Goal: Task Accomplishment & Management: Use online tool/utility

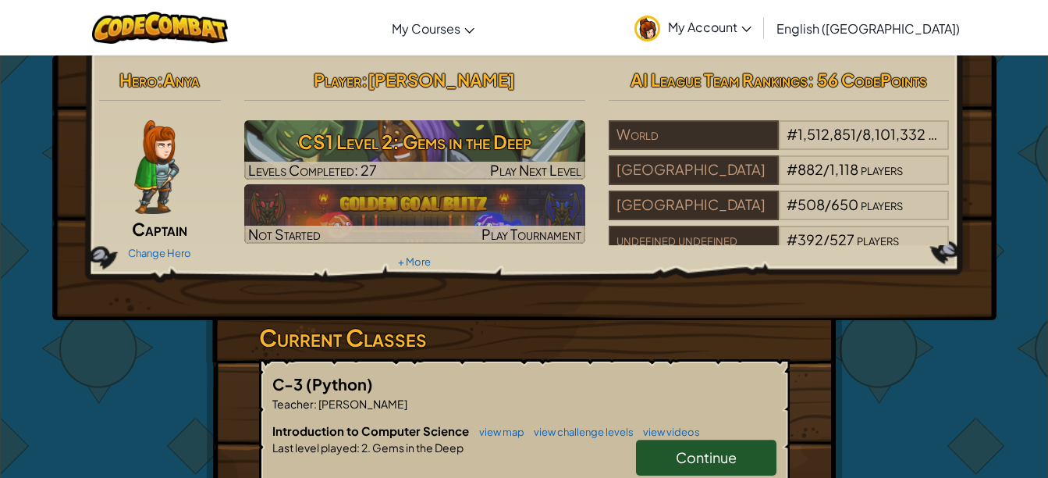
click at [157, 222] on span "Captain" at bounding box center [159, 229] width 55 height 22
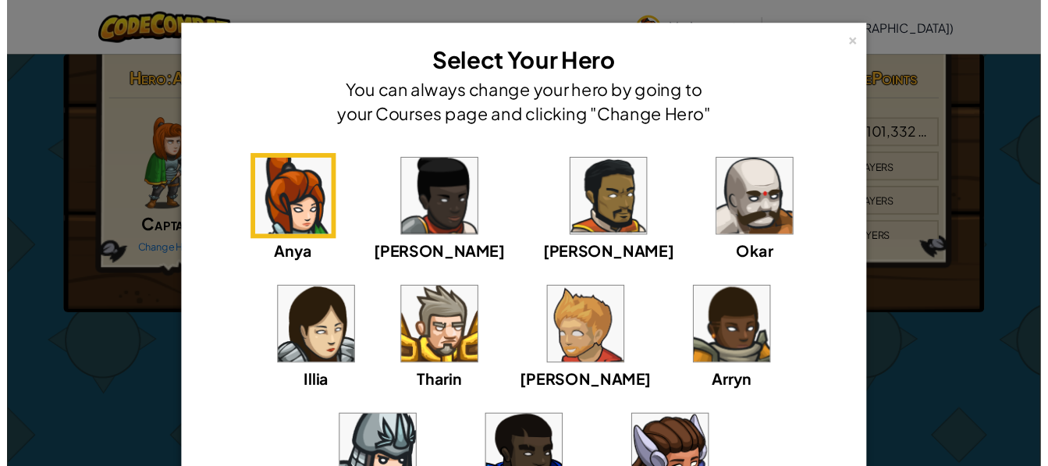
scroll to position [2, 0]
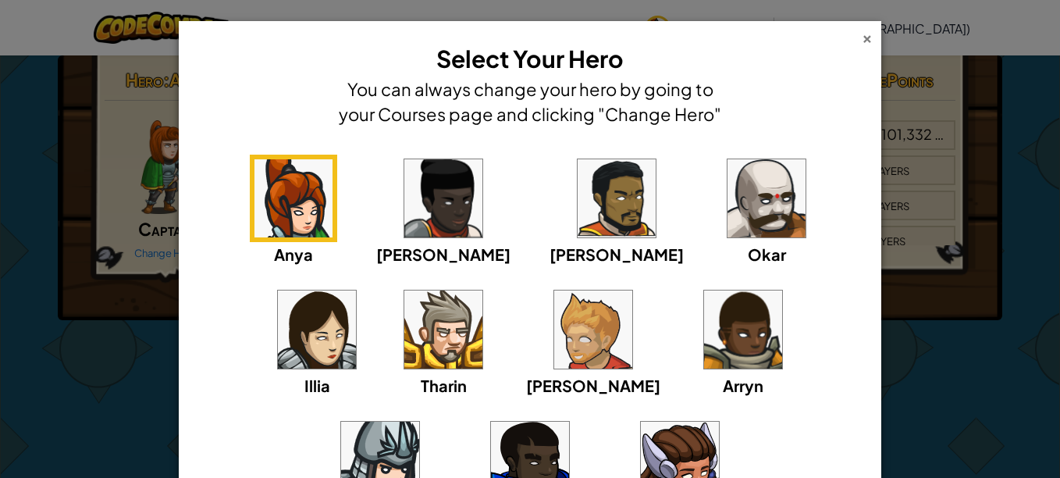
click at [862, 37] on div "×" at bounding box center [867, 36] width 11 height 16
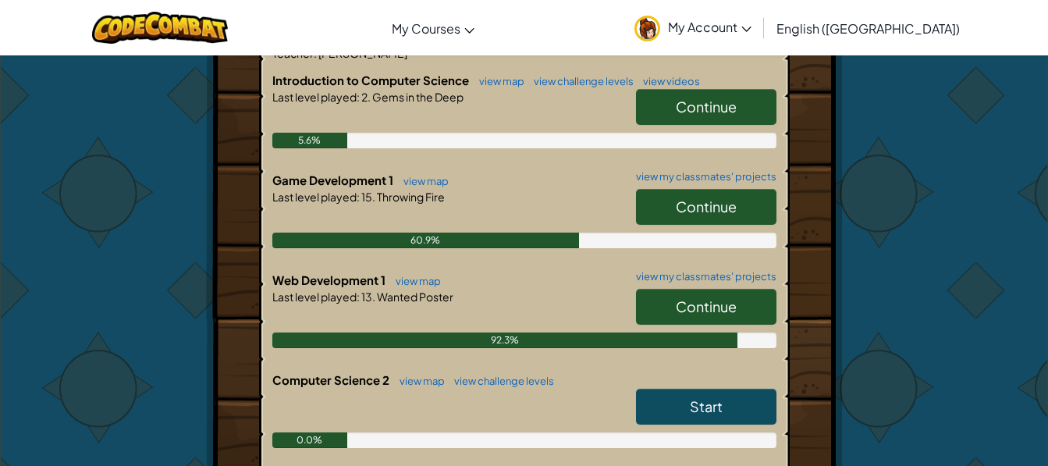
scroll to position [352, 0]
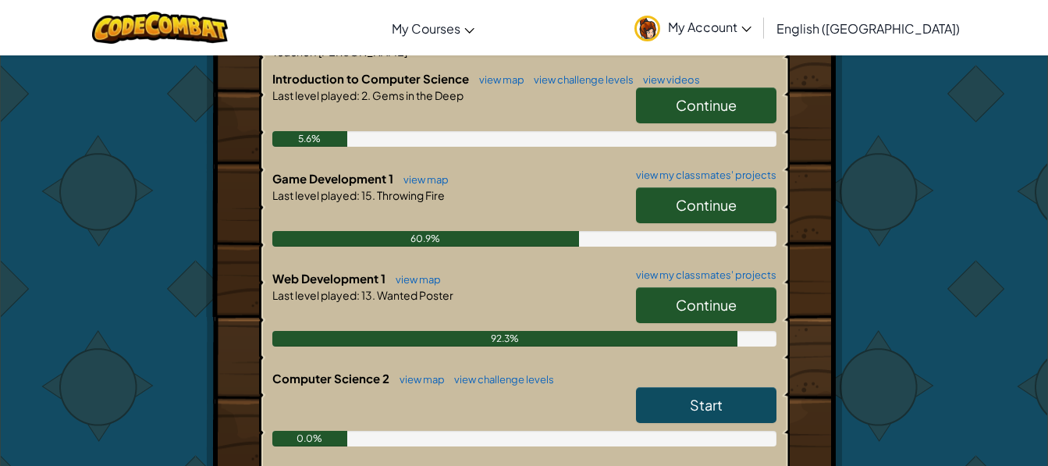
click at [667, 190] on link "Continue" at bounding box center [706, 205] width 141 height 36
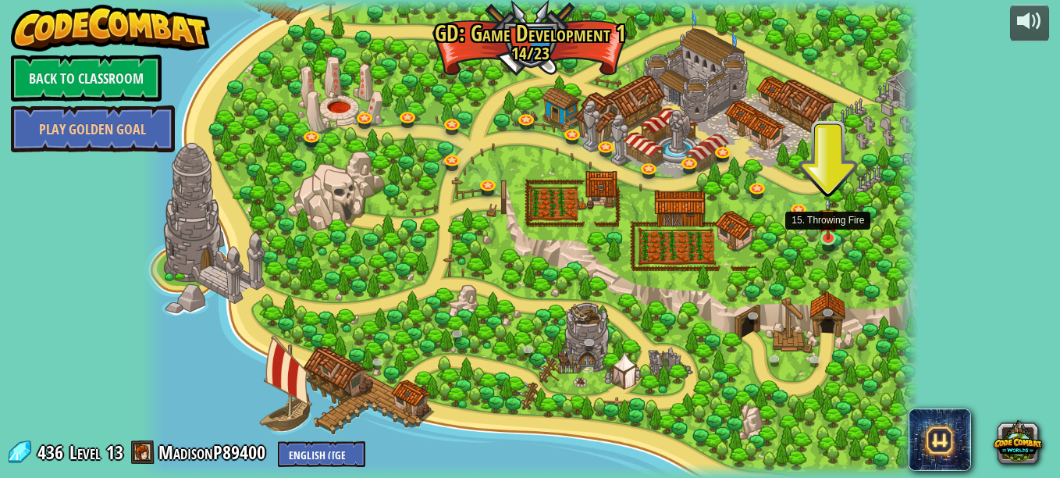
click at [825, 233] on img at bounding box center [828, 218] width 19 height 42
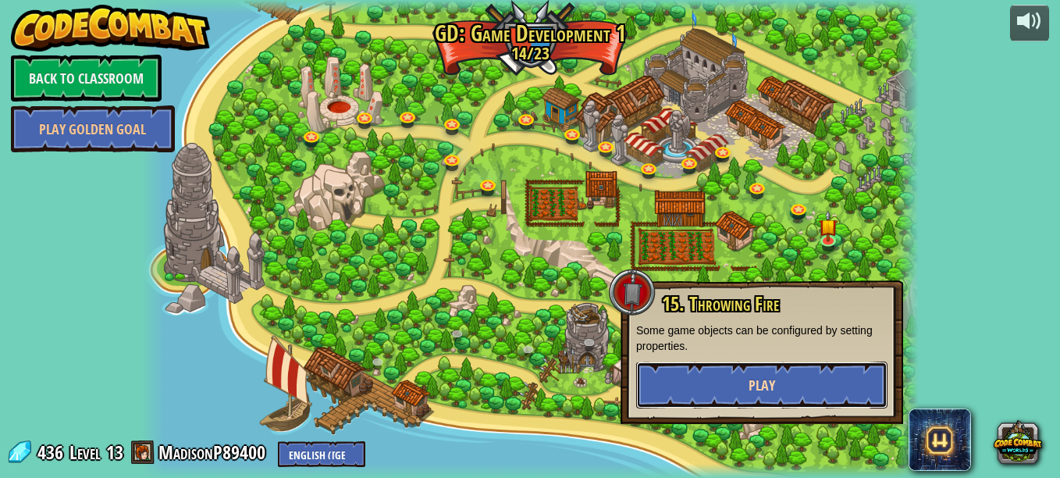
click at [674, 387] on button "Play" at bounding box center [761, 384] width 251 height 47
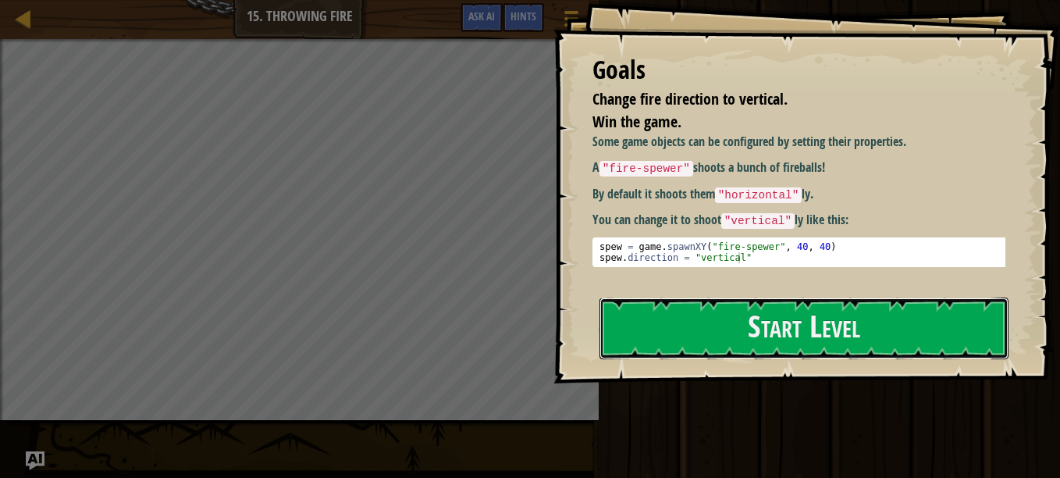
drag, startPoint x: 699, startPoint y: 321, endPoint x: 682, endPoint y: 364, distance: 46.2
click at [699, 321] on button "Start Level" at bounding box center [804, 328] width 409 height 62
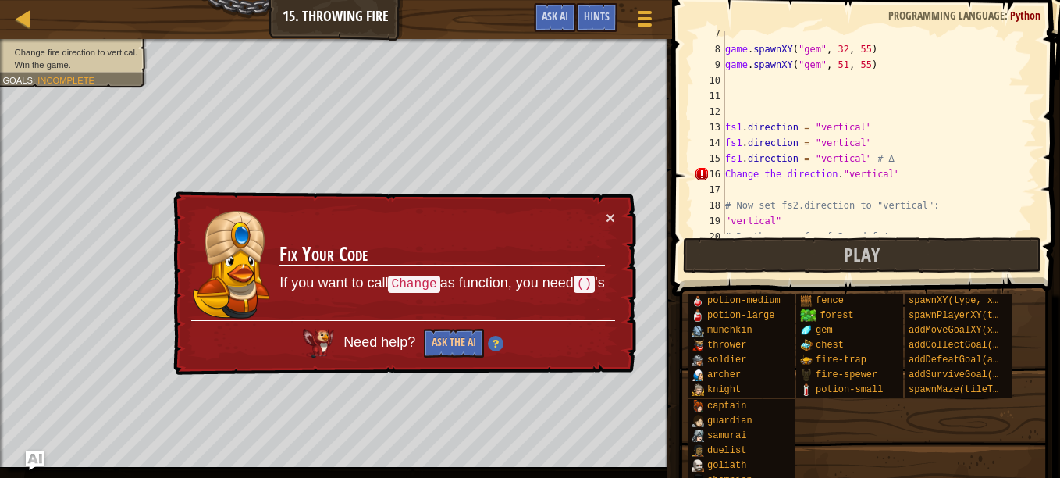
scroll to position [100, 0]
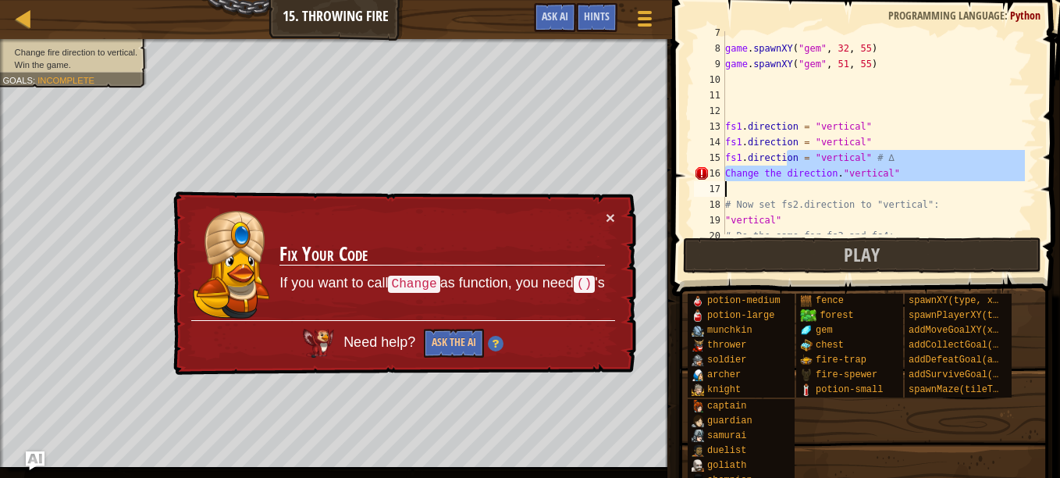
drag, startPoint x: 788, startPoint y: 153, endPoint x: 841, endPoint y: 185, distance: 61.3
click at [841, 185] on div "game . spawnXY ( "gem" , 32 , 55 ) game . spawnXY ( "gem" , 51 , 55 ) fs1 . dir…" at bounding box center [873, 142] width 303 height 234
click at [802, 162] on div "game . spawnXY ( "gem" , 32 , 55 ) game . spawnXY ( "gem" , 51 , 55 ) fs1 . dir…" at bounding box center [873, 132] width 303 height 203
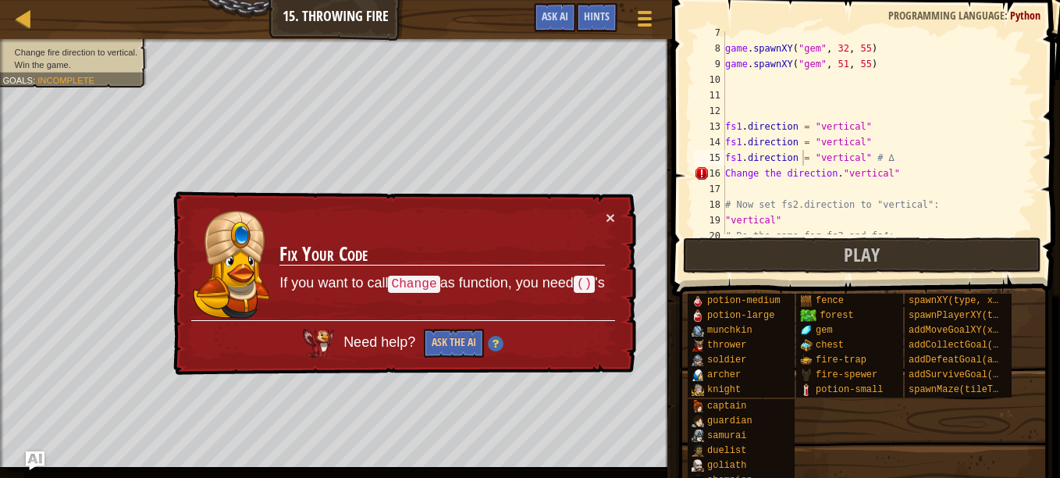
click at [495, 294] on td "Fix Your Code If you want to call Change as function, you need () 's" at bounding box center [442, 265] width 326 height 112
click at [885, 173] on div "game . spawnXY ( "gem" , 32 , 55 ) game . spawnXY ( "gem" , 51 , 55 ) fs1 . dir…" at bounding box center [873, 142] width 303 height 234
type textarea "Change the direction."vertical""
click at [892, 194] on div "game . spawnXY ( "gem" , 32 , 55 ) game . spawnXY ( "gem" , 51 , 55 ) fs1 . dir…" at bounding box center [873, 142] width 303 height 234
type textarea ")"
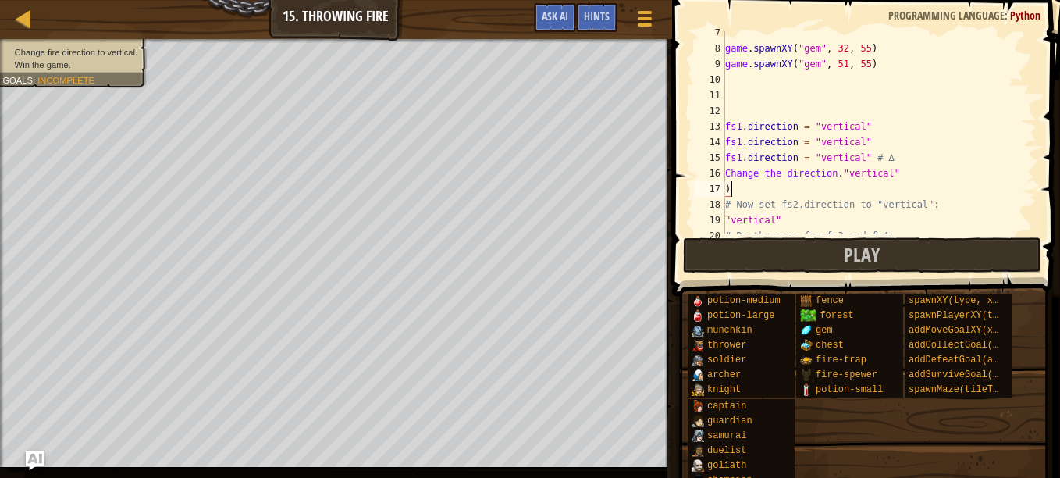
scroll to position [7, 0]
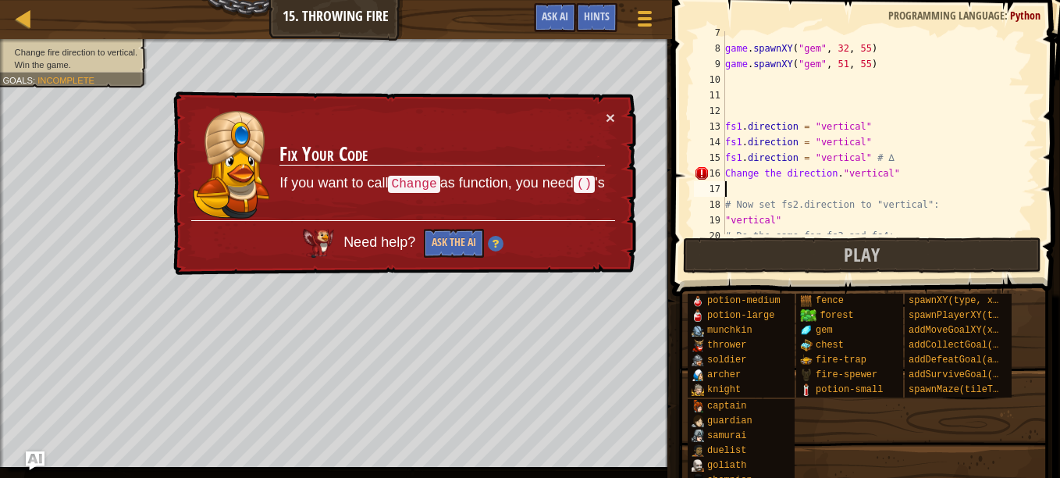
click at [884, 171] on div "game . spawnXY ( "gem" , 32 , 55 ) game . spawnXY ( "gem" , 51 , 55 ) fs1 . dir…" at bounding box center [873, 142] width 303 height 234
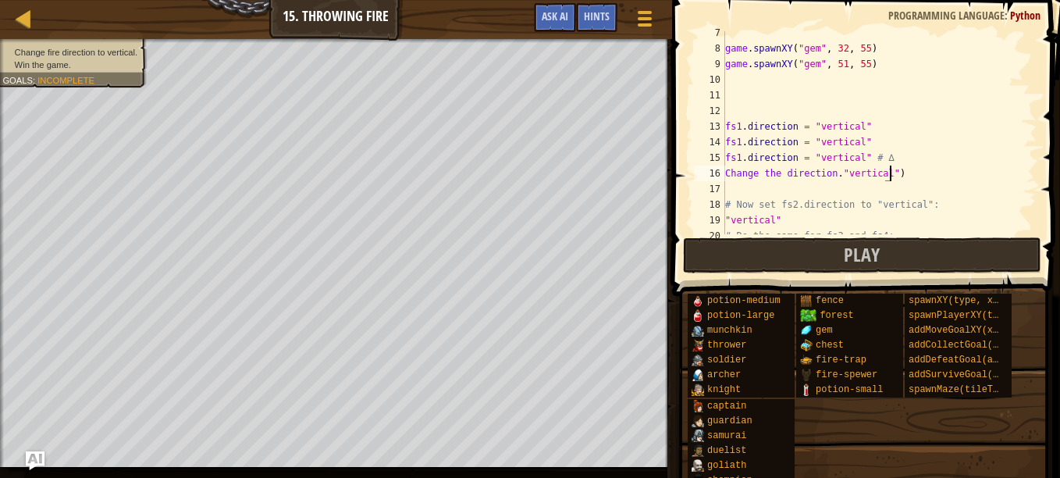
scroll to position [7, 12]
click at [833, 172] on div "game . spawnXY ( "gem" , 32 , 55 ) game . spawnXY ( "gem" , 51 , 55 ) fs1 . dir…" at bounding box center [873, 142] width 303 height 234
click at [925, 175] on div "game . spawnXY ( "gem" , 32 , 55 ) game . spawnXY ( "gem" , 51 , 55 ) fs1 . dir…" at bounding box center [873, 142] width 303 height 234
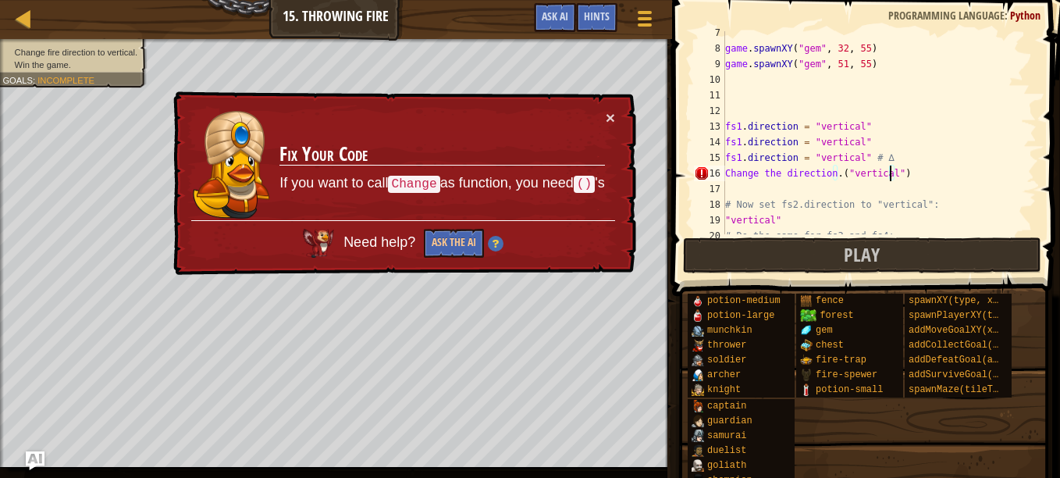
click at [889, 173] on div "game . spawnXY ( "gem" , 32 , 55 ) game . spawnXY ( "gem" , 51 , 55 ) fs1 . dir…" at bounding box center [873, 142] width 303 height 234
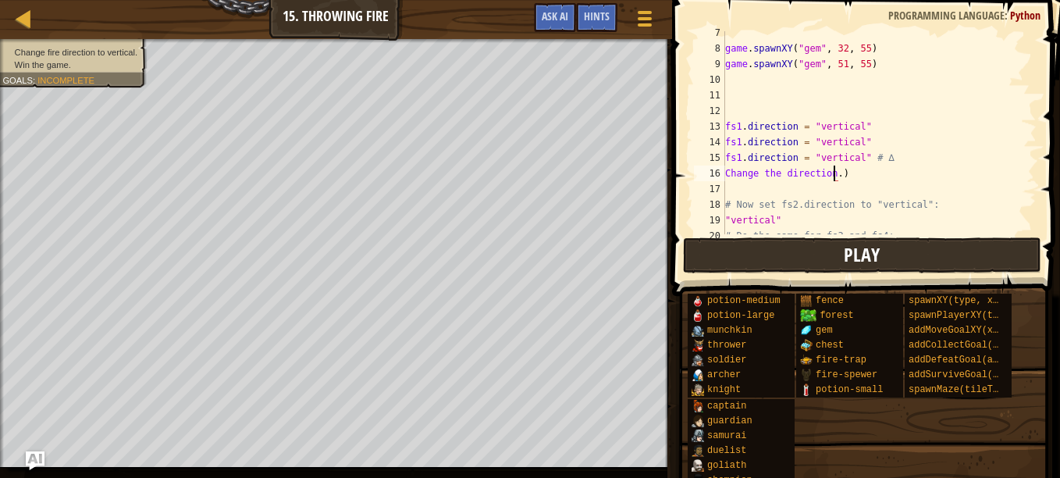
scroll to position [7, 9]
click at [902, 165] on div "game . spawnXY ( "gem" , 32 , 55 ) game . spawnXY ( "gem" , 51 , 55 ) fs1 . dir…" at bounding box center [873, 142] width 303 height 234
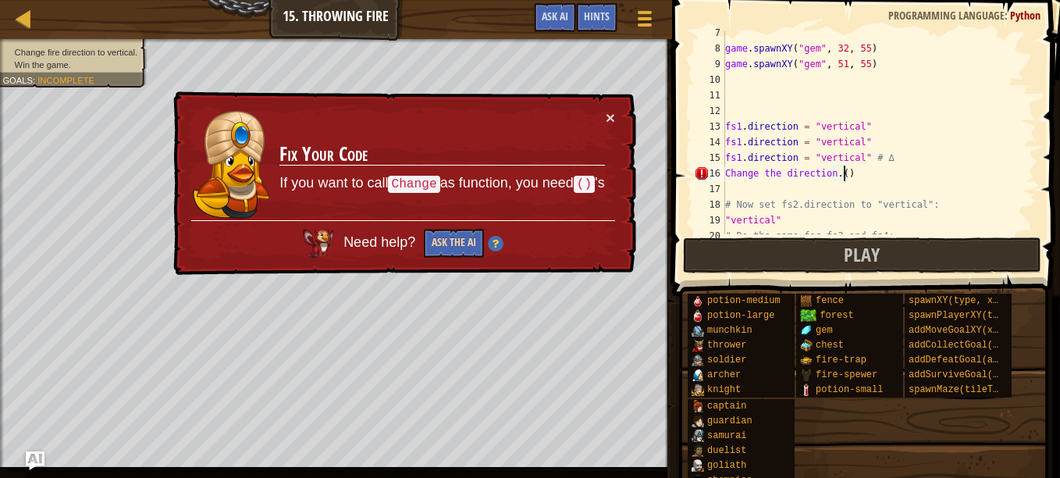
type textarea "Change the direction.()"
click at [447, 244] on button "Ask the AI" at bounding box center [454, 243] width 60 height 29
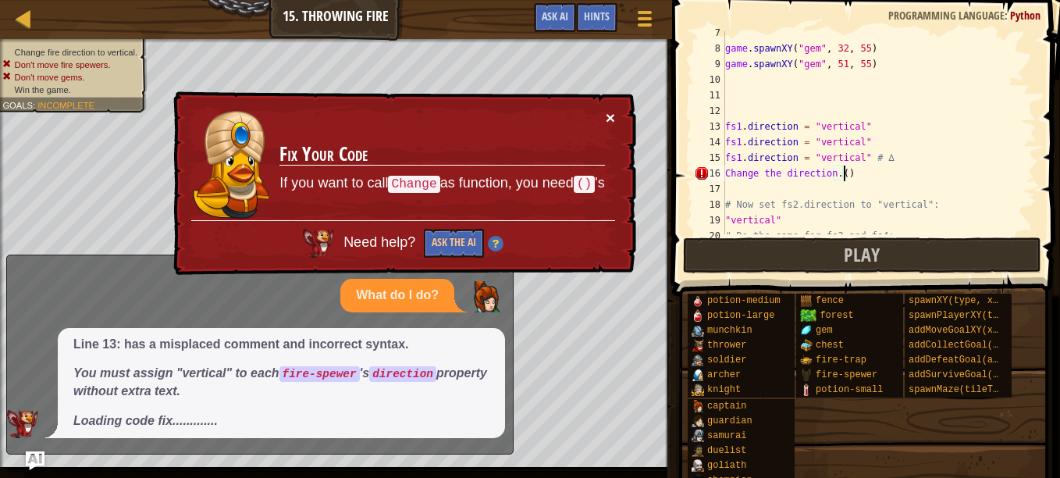
click at [609, 118] on button "×" at bounding box center [610, 117] width 9 height 16
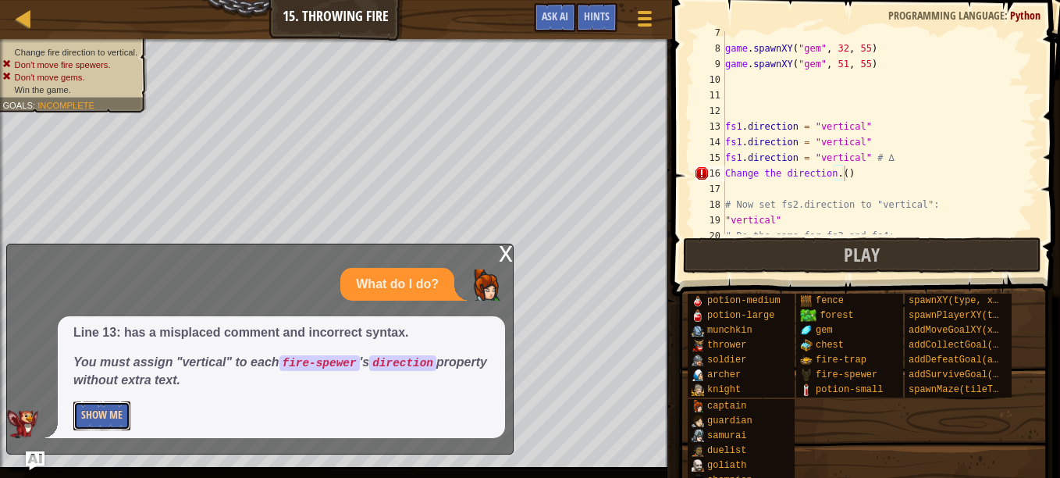
click at [117, 427] on button "Show Me" at bounding box center [101, 415] width 57 height 29
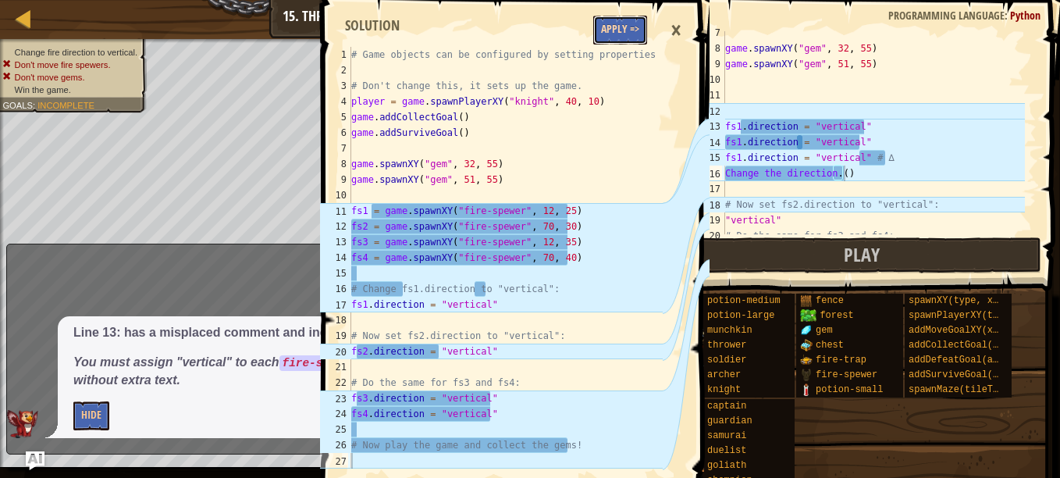
click at [611, 23] on button "Apply =>" at bounding box center [620, 30] width 54 height 29
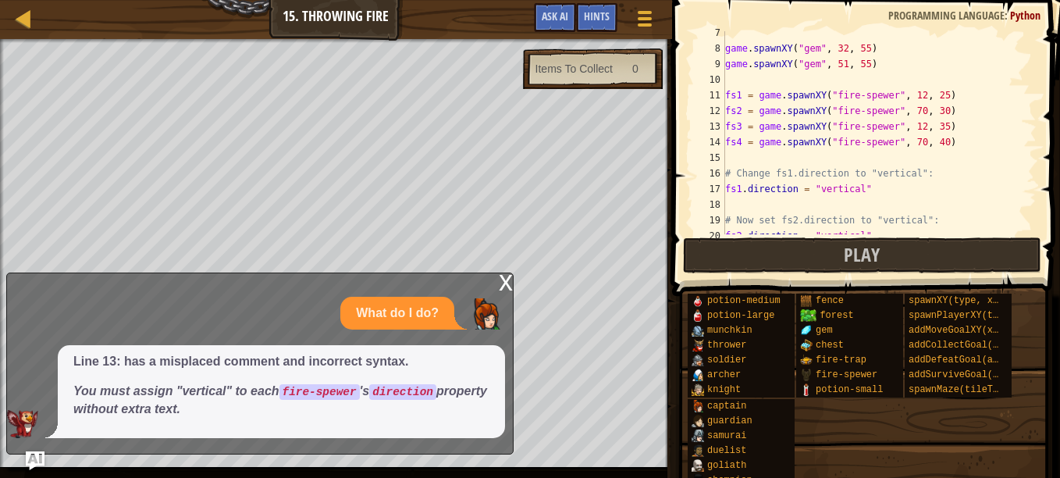
click at [504, 284] on div "x" at bounding box center [506, 281] width 14 height 16
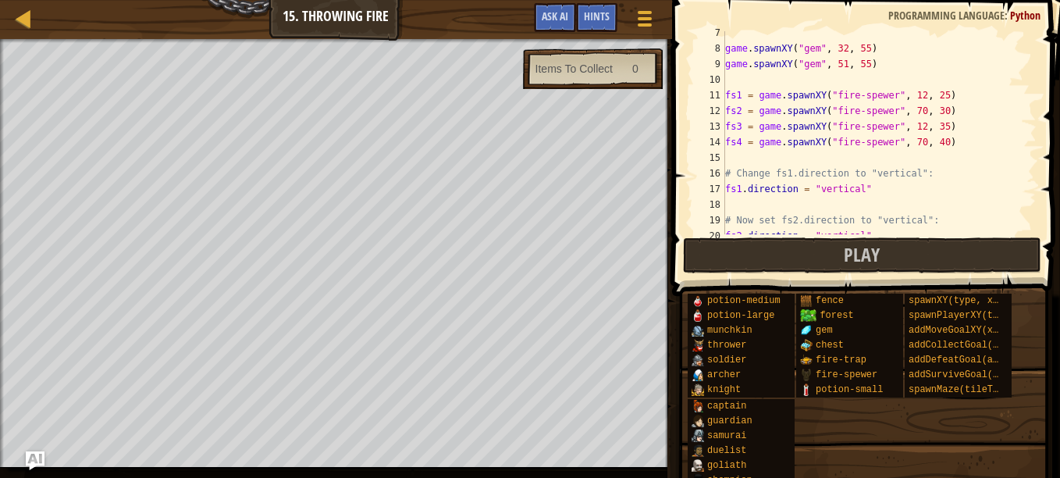
click at [36, 40] on div at bounding box center [336, 41] width 672 height 4
click at [708, 254] on button "Play" at bounding box center [862, 255] width 358 height 36
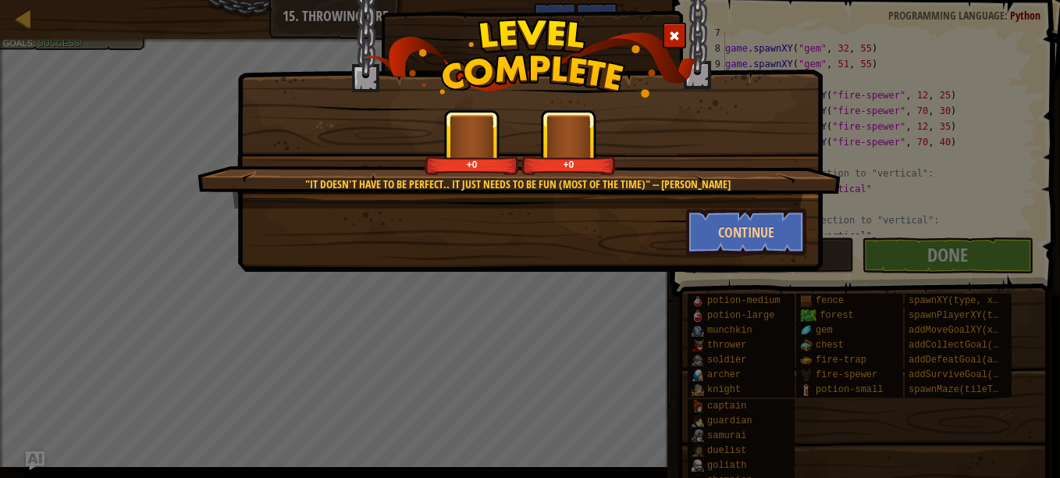
click at [870, 259] on div ""It doesn't have to be perfect.. It just needs to be fun (most of the time)" --…" at bounding box center [530, 239] width 1060 height 478
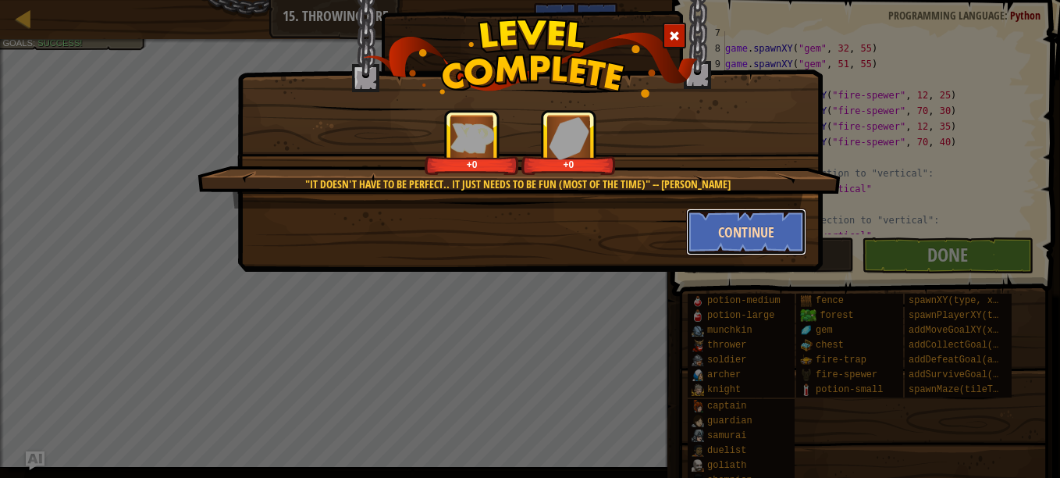
click at [757, 238] on button "Continue" at bounding box center [746, 231] width 121 height 47
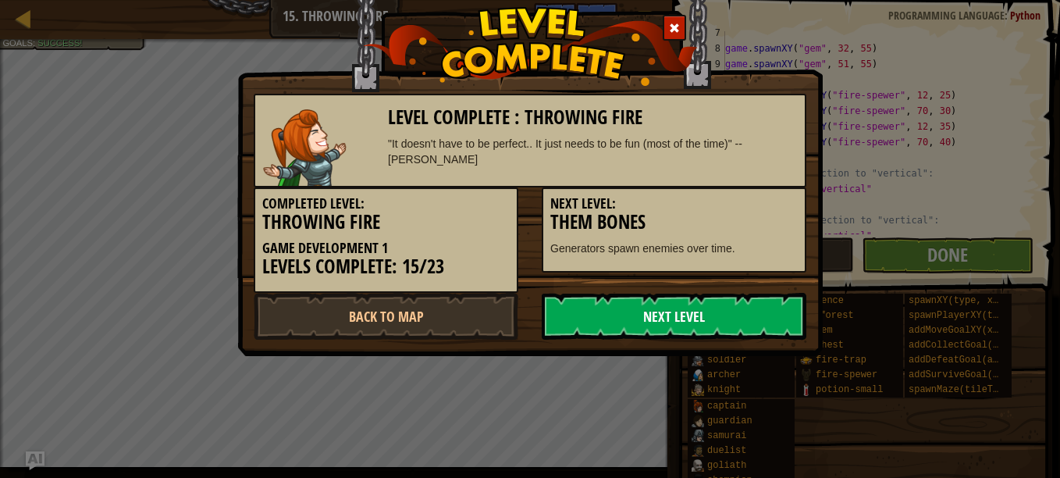
click at [678, 319] on link "Next Level" at bounding box center [674, 316] width 265 height 47
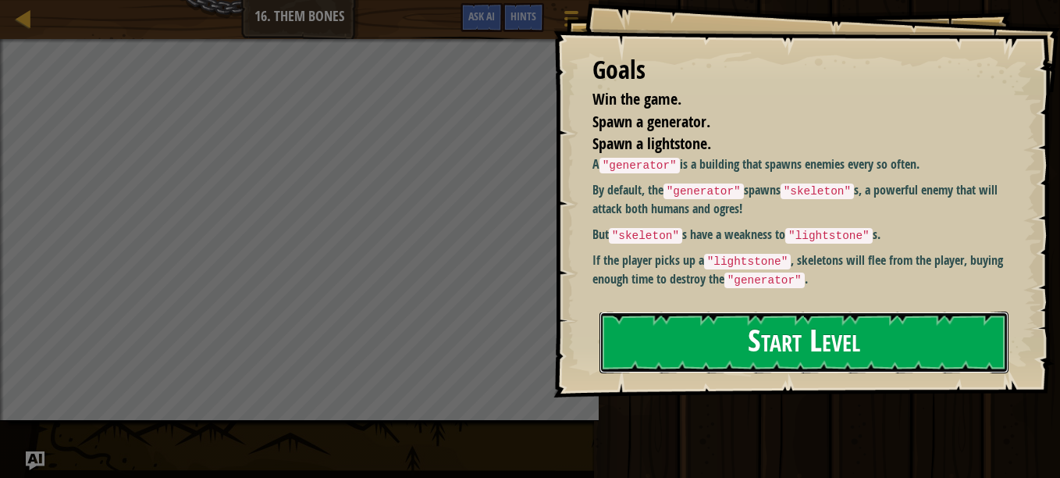
click at [736, 311] on button "Start Level" at bounding box center [804, 342] width 409 height 62
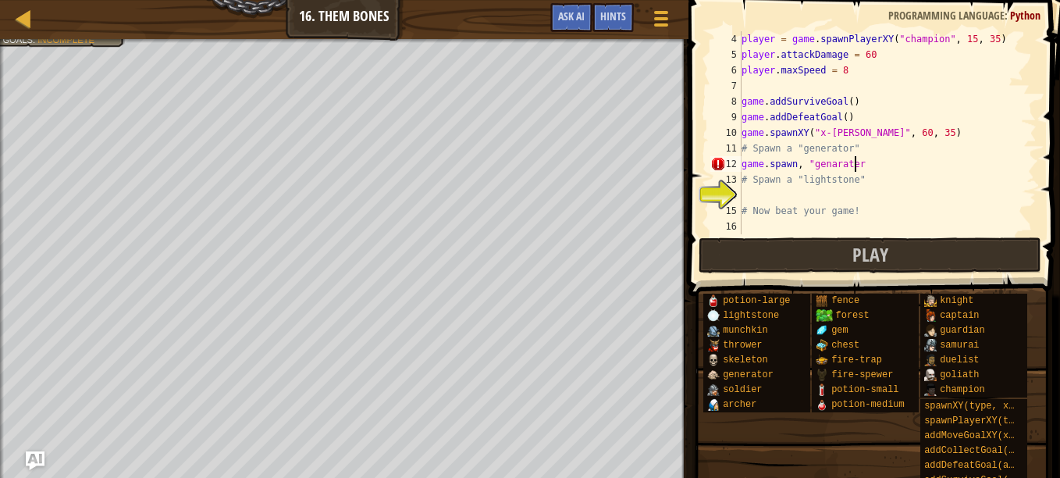
scroll to position [7, 9]
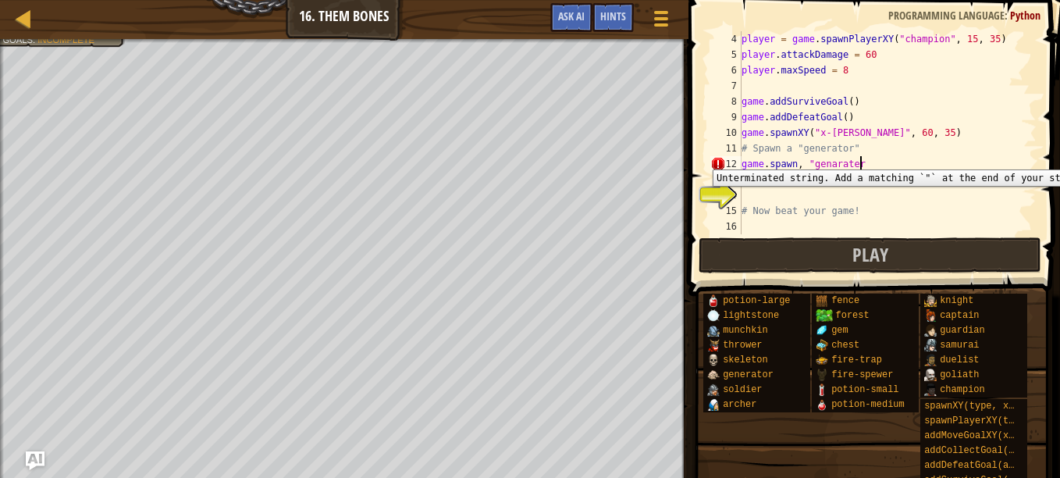
click at [720, 161] on div "12" at bounding box center [725, 164] width 31 height 16
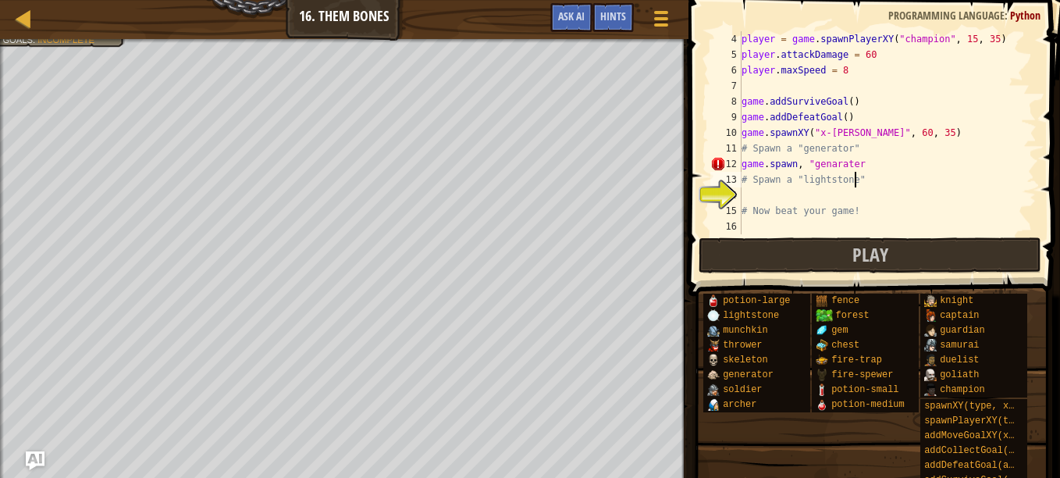
click at [920, 172] on div "player = game . spawnPlayerXY ( "champion" , 15 , 35 ) player . attackDamage = …" at bounding box center [881, 148] width 286 height 234
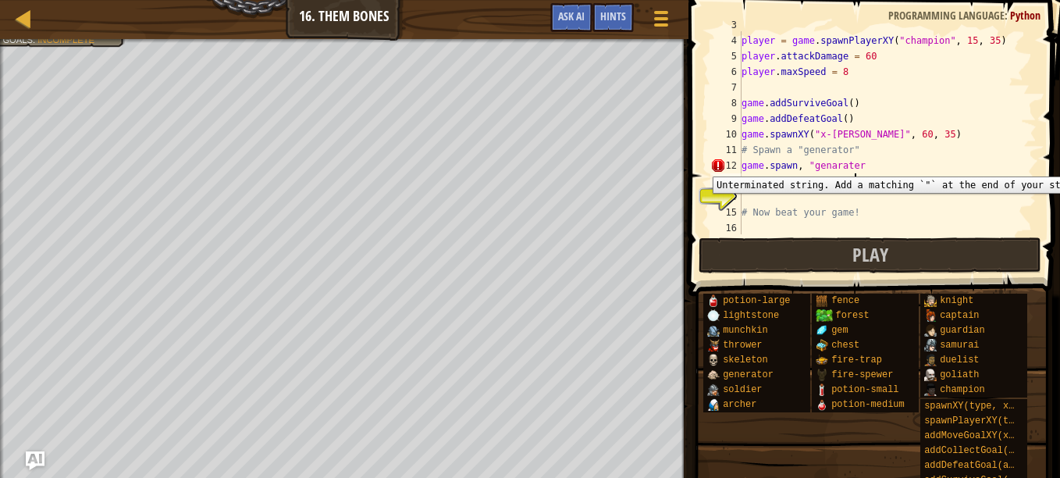
click at [715, 165] on div "12" at bounding box center [725, 166] width 31 height 16
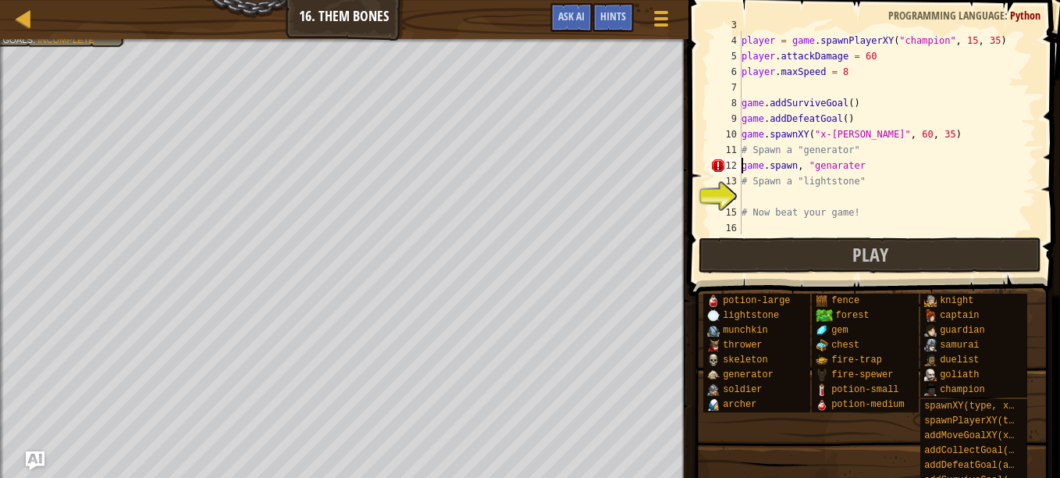
click at [855, 166] on div "player = game . spawnPlayerXY ( "champion" , 15 , 35 ) player . attackDamage = …" at bounding box center [881, 134] width 286 height 234
click at [858, 163] on div "player = game . spawnPlayerXY ( "champion" , 15 , 35 ) player . attackDamage = …" at bounding box center [881, 134] width 286 height 234
click at [798, 168] on div "player = game . spawnPlayerXY ( "champion" , 15 , 35 ) player . attackDamage = …" at bounding box center [881, 134] width 286 height 234
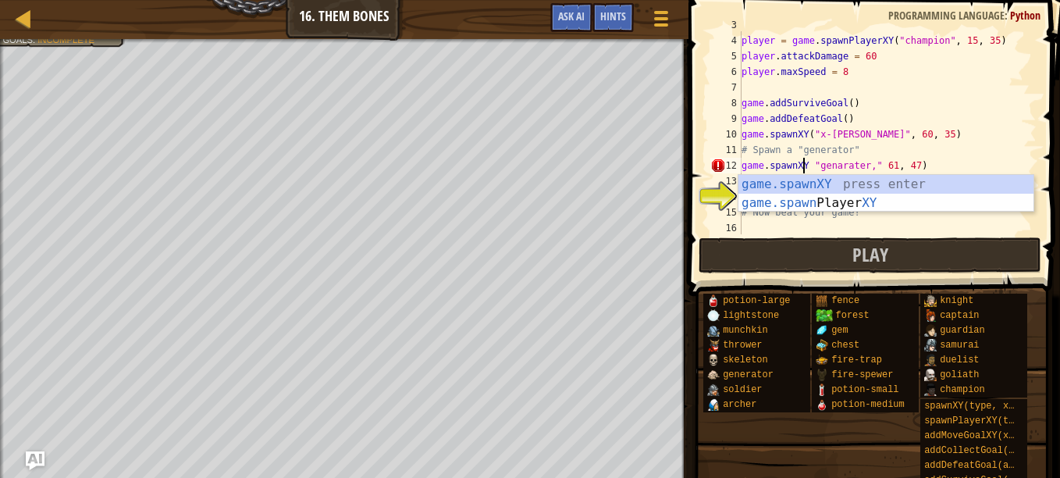
scroll to position [7, 5]
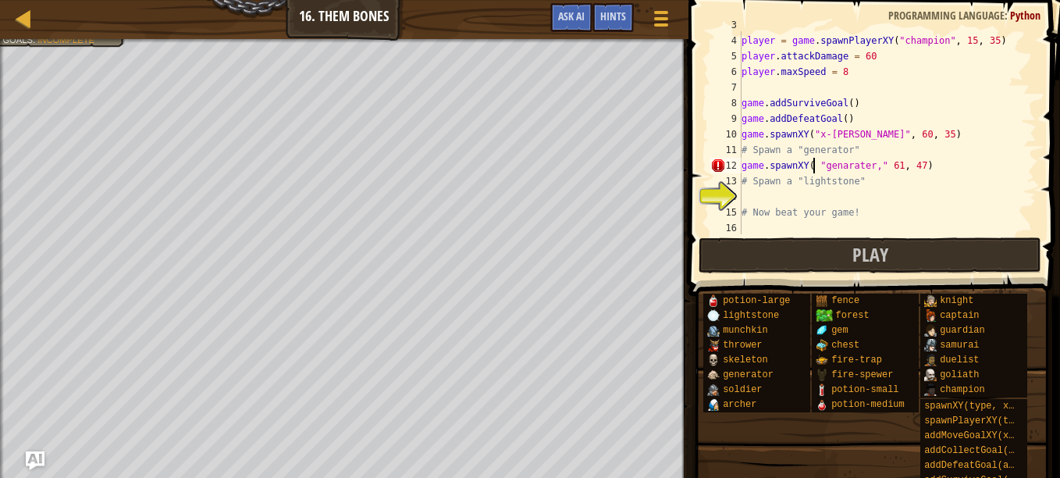
click at [814, 162] on div "player = game . spawnPlayerXY ( "champion" , 15 , 35 ) player . attackDamage = …" at bounding box center [881, 134] width 286 height 234
click at [920, 162] on div "player = game . spawnPlayerXY ( "champion" , 15 , 35 ) player . attackDamage = …" at bounding box center [881, 134] width 286 height 234
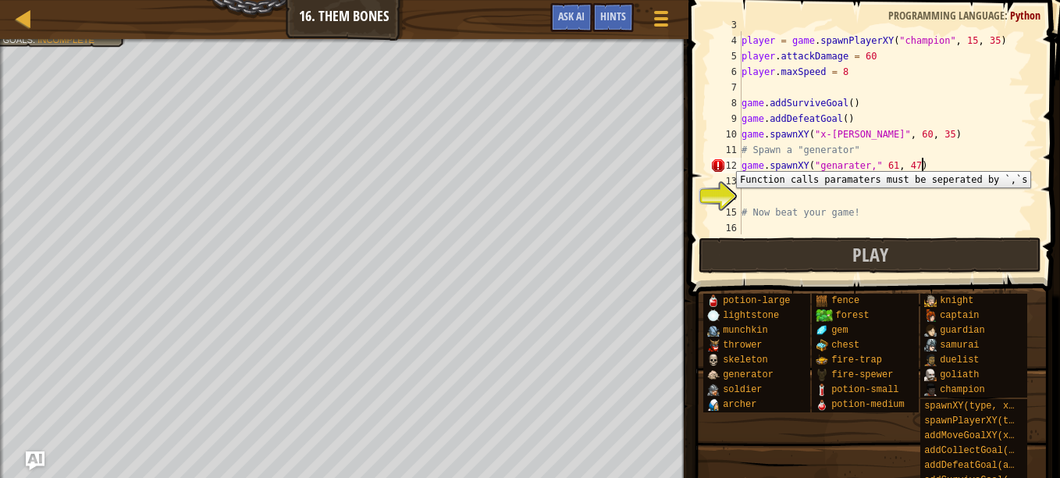
click at [716, 161] on div "12" at bounding box center [725, 166] width 31 height 16
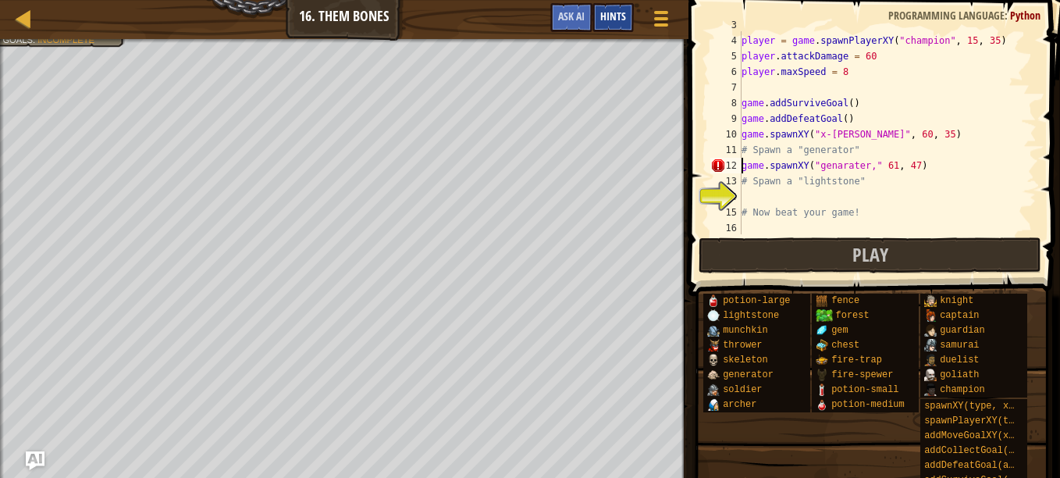
type textarea "game.spawnXY("genarater," 61, 47)"
click at [617, 16] on span "Hints" at bounding box center [613, 16] width 26 height 15
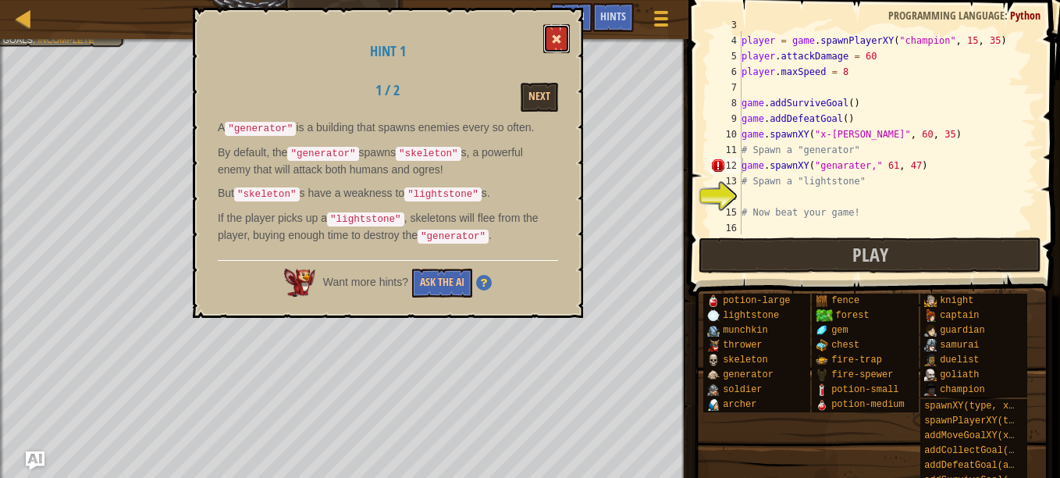
click at [554, 36] on span at bounding box center [556, 39] width 11 height 11
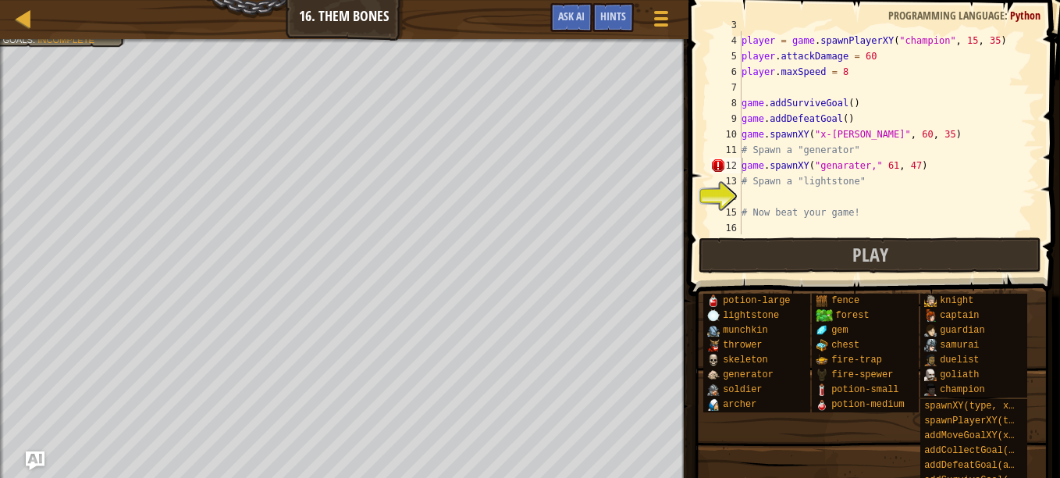
scroll to position [7, 0]
click at [763, 194] on div "player = game . spawnPlayerXY ( "champion" , 15 , 35 ) player . attackDamage = …" at bounding box center [881, 134] width 286 height 234
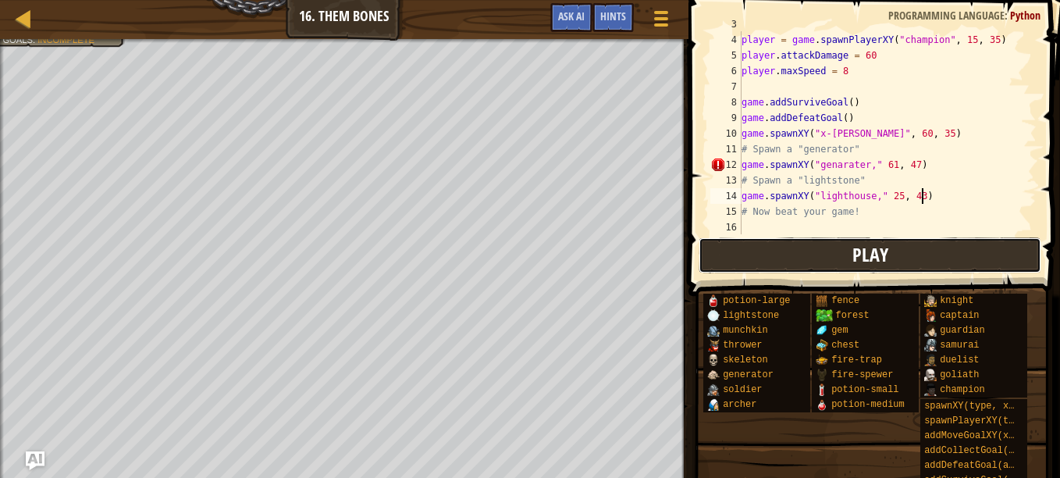
click at [794, 261] on button "Play" at bounding box center [870, 255] width 343 height 36
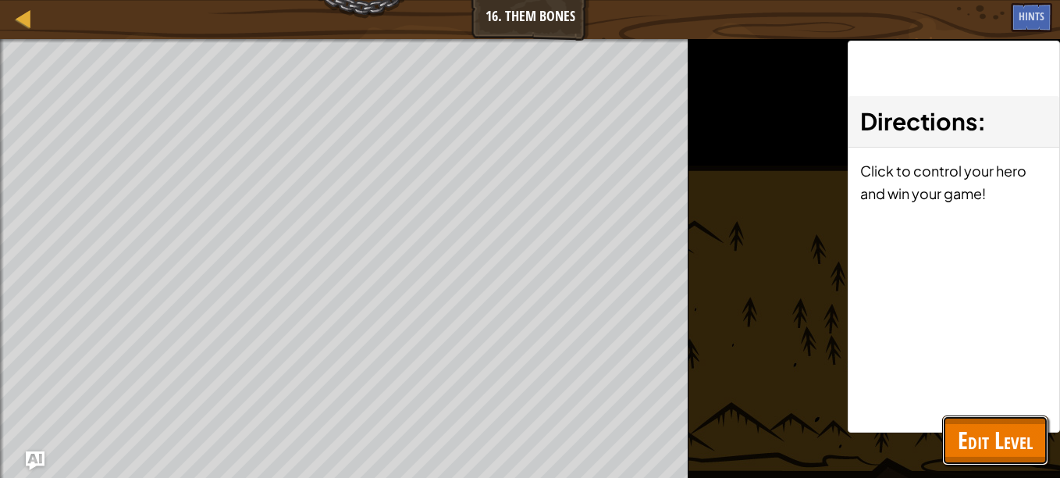
click at [1005, 423] on button "Edit Level" at bounding box center [995, 440] width 106 height 50
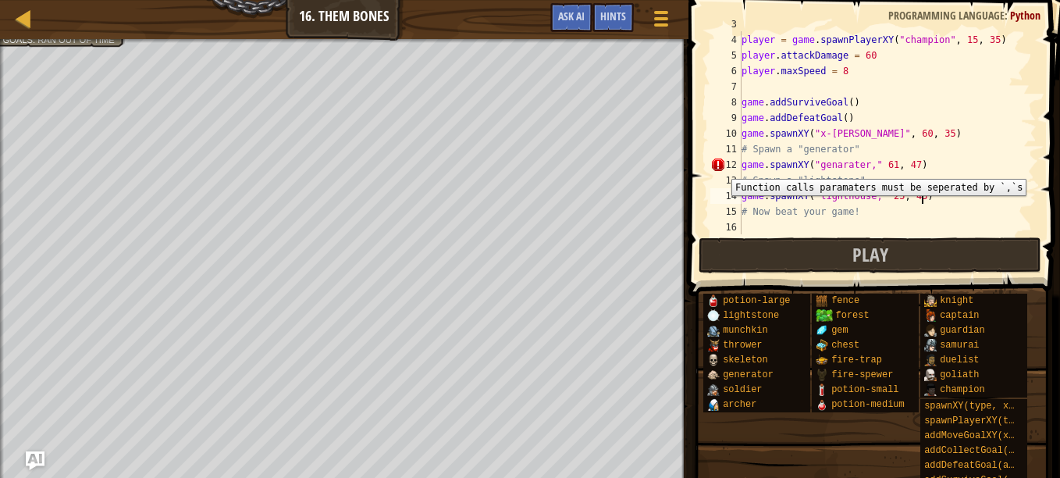
click at [720, 167] on div "12" at bounding box center [725, 165] width 31 height 16
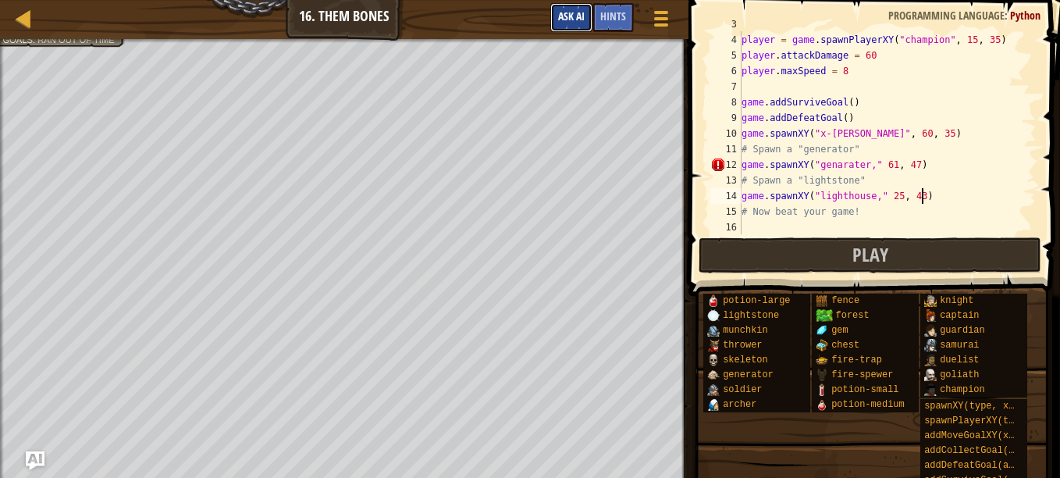
click at [558, 25] on button "Ask AI" at bounding box center [571, 17] width 42 height 29
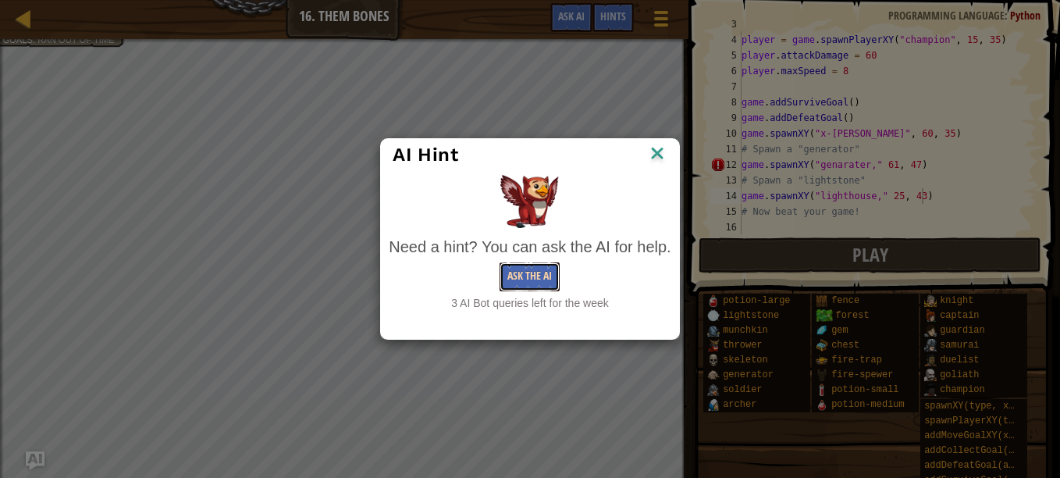
click at [537, 275] on button "Ask the AI" at bounding box center [530, 276] width 60 height 29
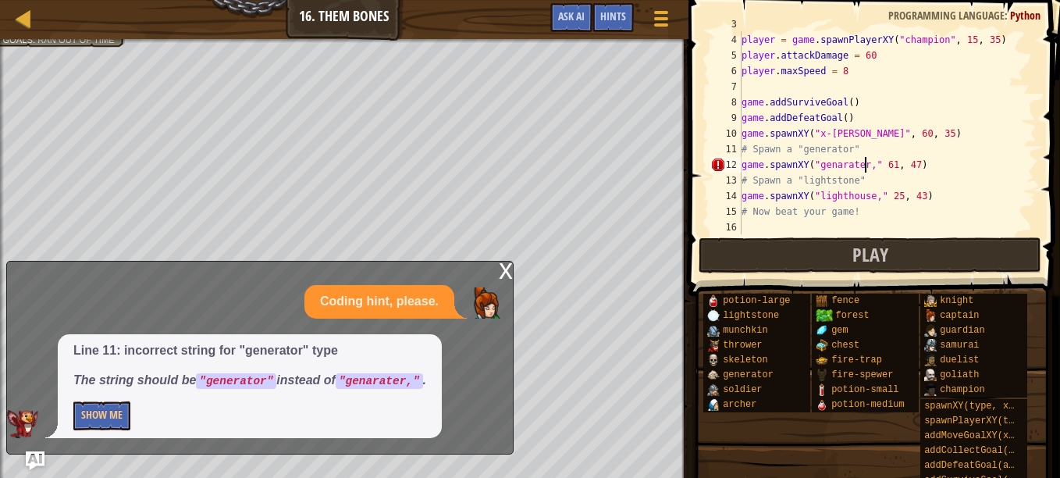
click at [863, 165] on div "player = game . spawnPlayerXY ( "champion" , 15 , 35 ) player . attackDamage = …" at bounding box center [881, 133] width 286 height 234
click at [927, 179] on div "player = game . spawnPlayerXY ( "champion" , 15 , 35 ) player . attackDamage = …" at bounding box center [881, 133] width 286 height 234
click at [920, 214] on div "player = game . spawnPlayerXY ( "champion" , 15 , 35 ) player . attackDamage = …" at bounding box center [881, 133] width 286 height 234
type textarea "# Now beat your game!"
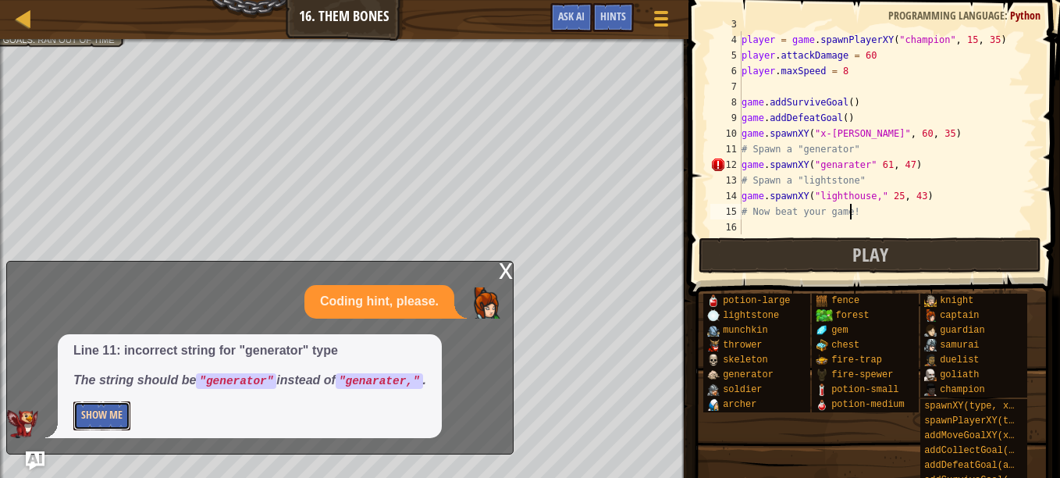
click at [119, 425] on button "Show Me" at bounding box center [101, 415] width 57 height 29
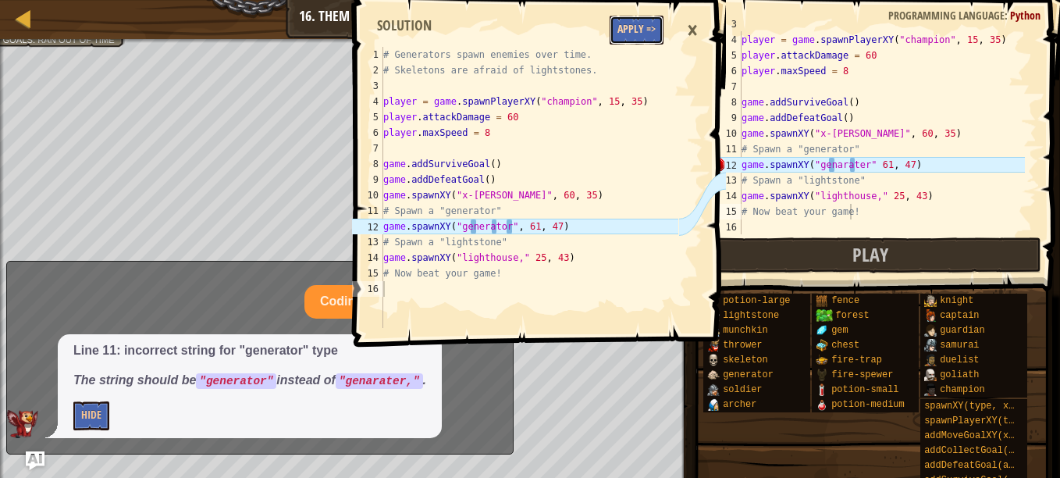
click at [639, 27] on button "Apply =>" at bounding box center [637, 30] width 54 height 29
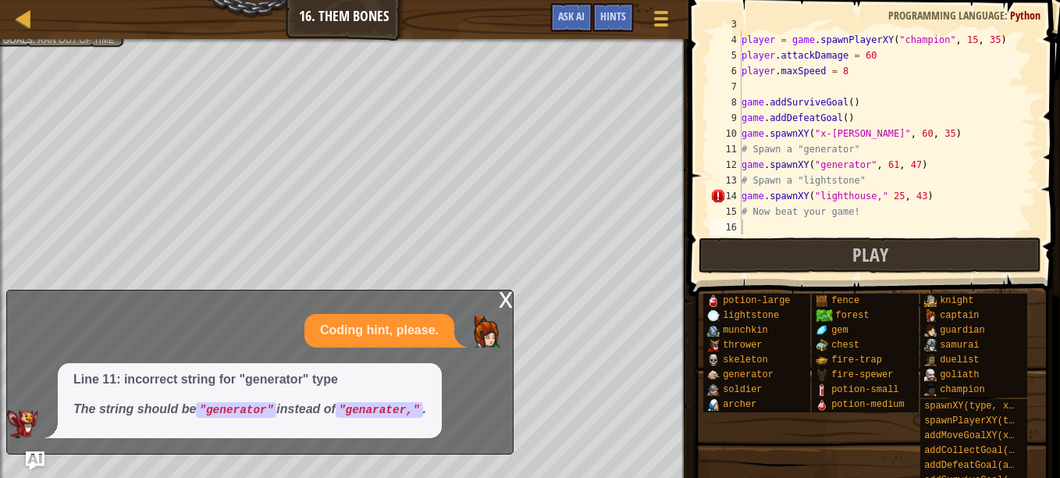
click at [501, 300] on div "x" at bounding box center [506, 298] width 14 height 16
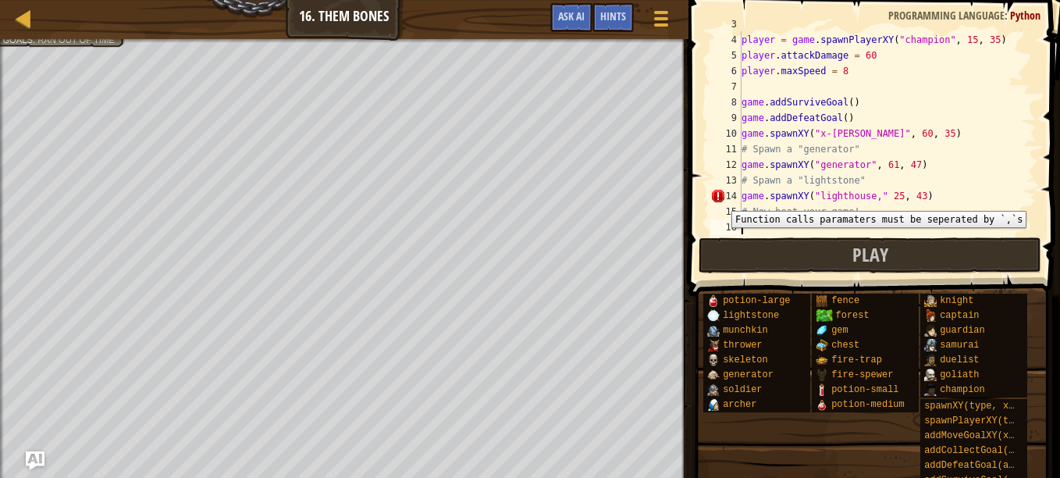
scroll to position [7, 0]
click at [720, 199] on div "14" at bounding box center [725, 196] width 31 height 16
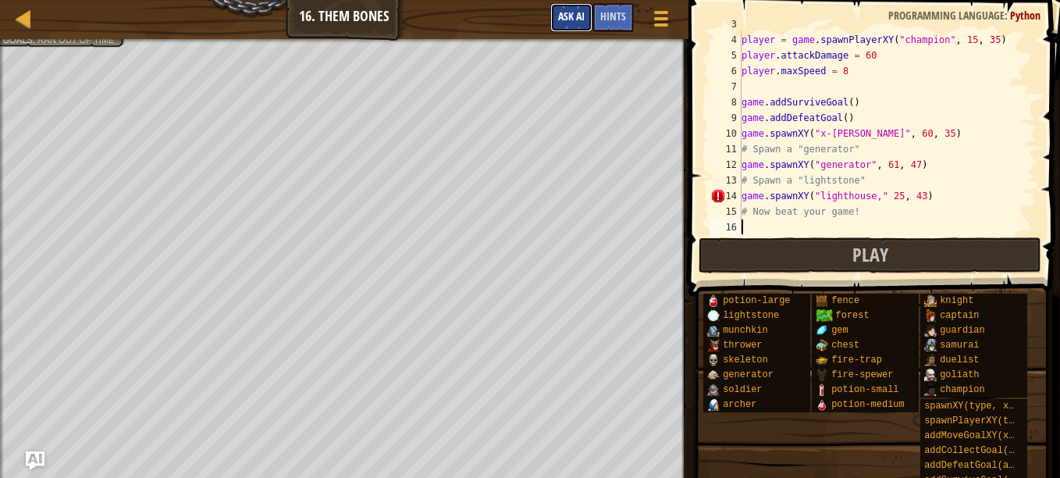
click at [569, 13] on span "Ask AI" at bounding box center [571, 16] width 27 height 15
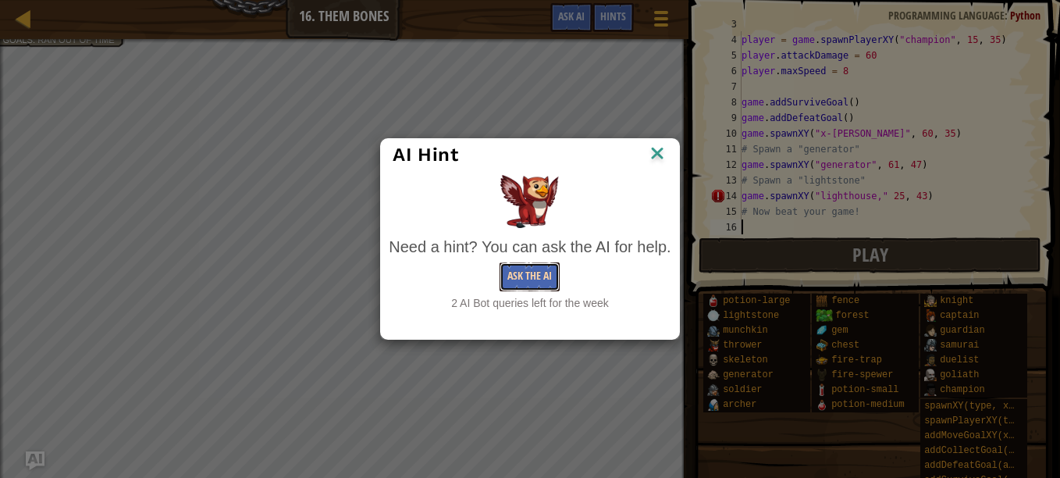
click at [514, 277] on button "Ask the AI" at bounding box center [530, 276] width 60 height 29
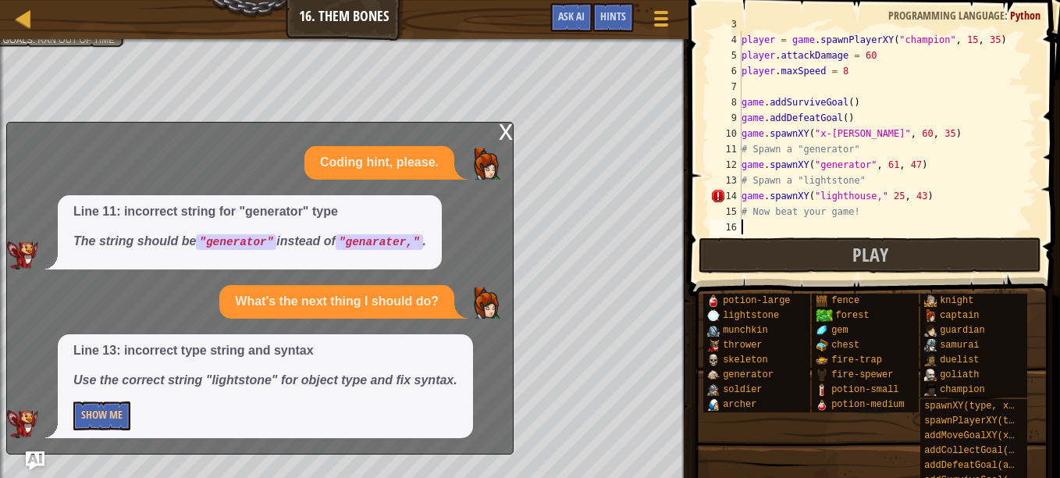
click at [868, 198] on div "player = game . spawnPlayerXY ( "champion" , 15 , 35 ) player . attackDamage = …" at bounding box center [881, 133] width 286 height 234
click at [918, 208] on div "player = game . spawnPlayerXY ( "champion" , 15 , 35 ) player . attackDamage = …" at bounding box center [881, 133] width 286 height 234
click at [929, 187] on div "player = game . spawnPlayerXY ( "champion" , 15 , 35 ) player . attackDamage = …" at bounding box center [881, 133] width 286 height 234
click at [872, 193] on div "player = game . spawnPlayerXY ( "champion" , 15 , 35 ) player . attackDamage = …" at bounding box center [881, 133] width 286 height 234
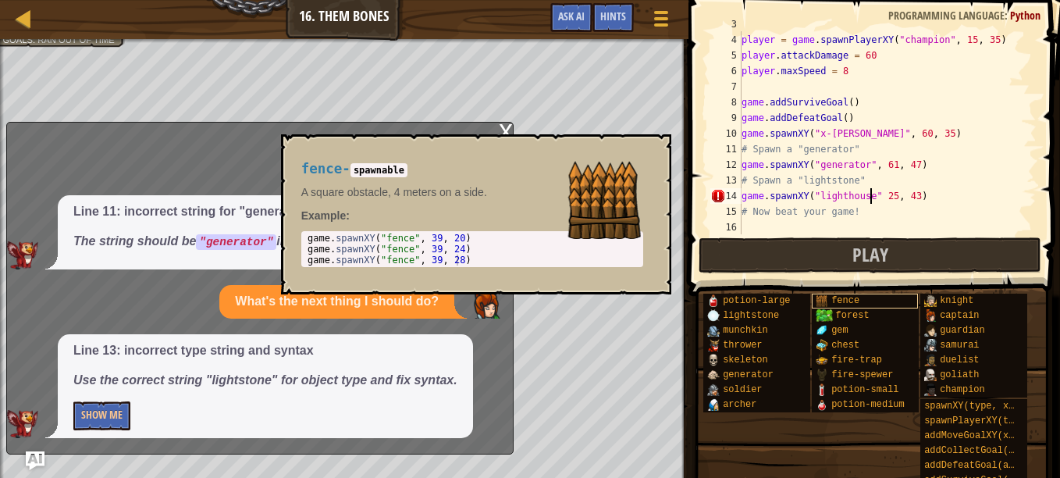
scroll to position [7, 11]
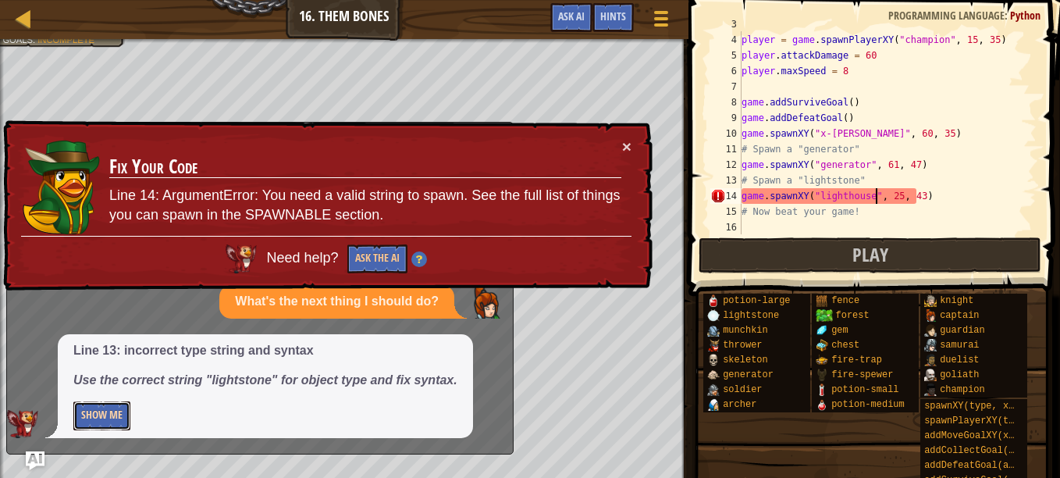
click at [107, 412] on button "Show Me" at bounding box center [101, 415] width 57 height 29
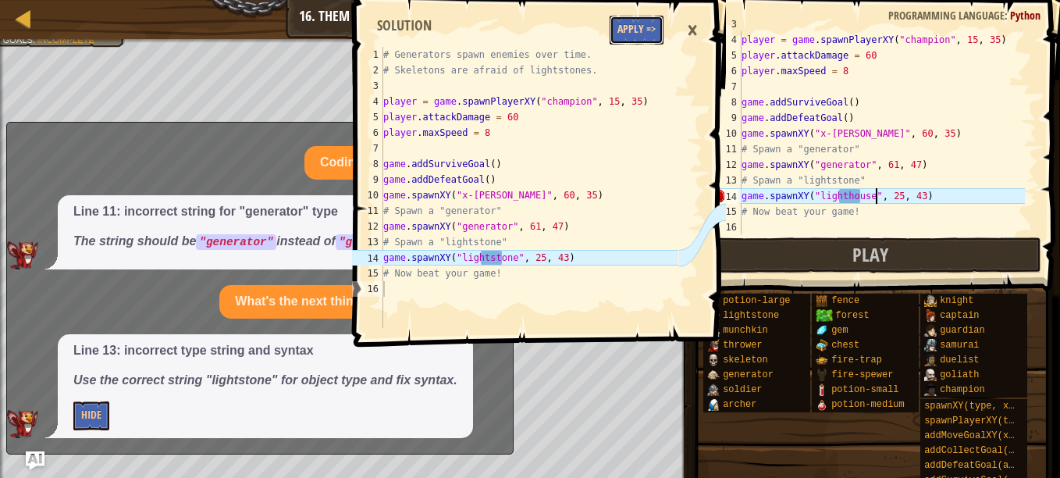
click at [638, 24] on button "Apply =>" at bounding box center [637, 30] width 54 height 29
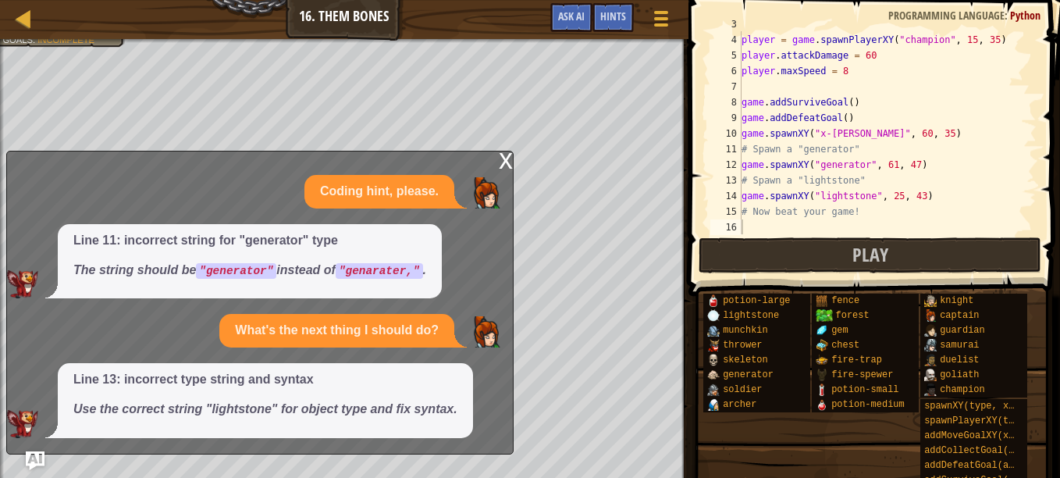
click at [509, 162] on div "x" at bounding box center [506, 159] width 14 height 16
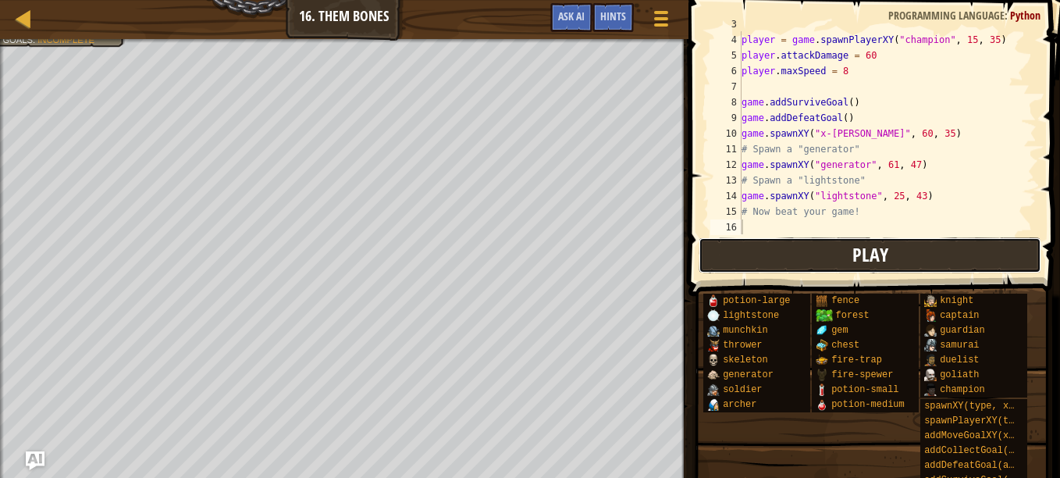
click at [785, 258] on button "Play" at bounding box center [870, 255] width 343 height 36
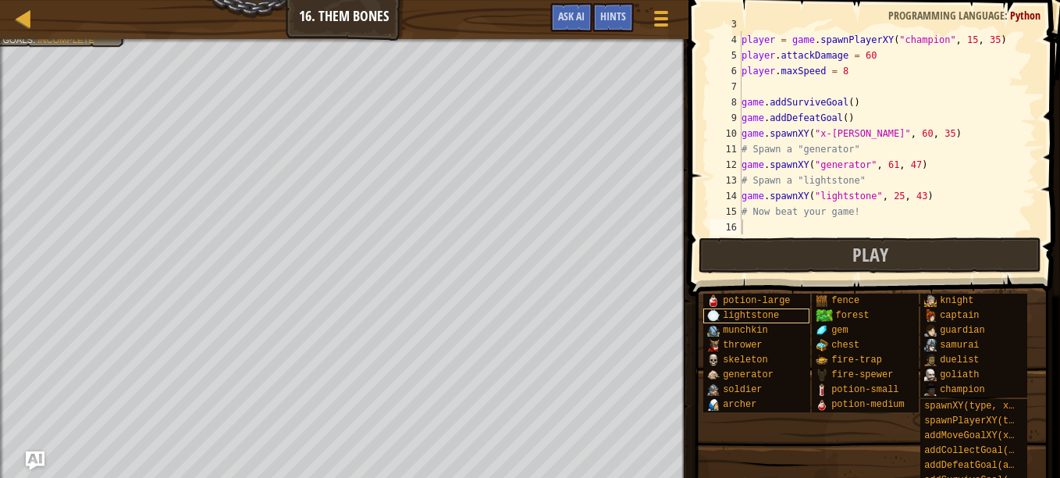
click at [783, 311] on div "Map Game Development 1 16. Them Bones Game Menu Done Hints Ask AI 1 2 3 4 5 6 7…" at bounding box center [530, 239] width 1060 height 478
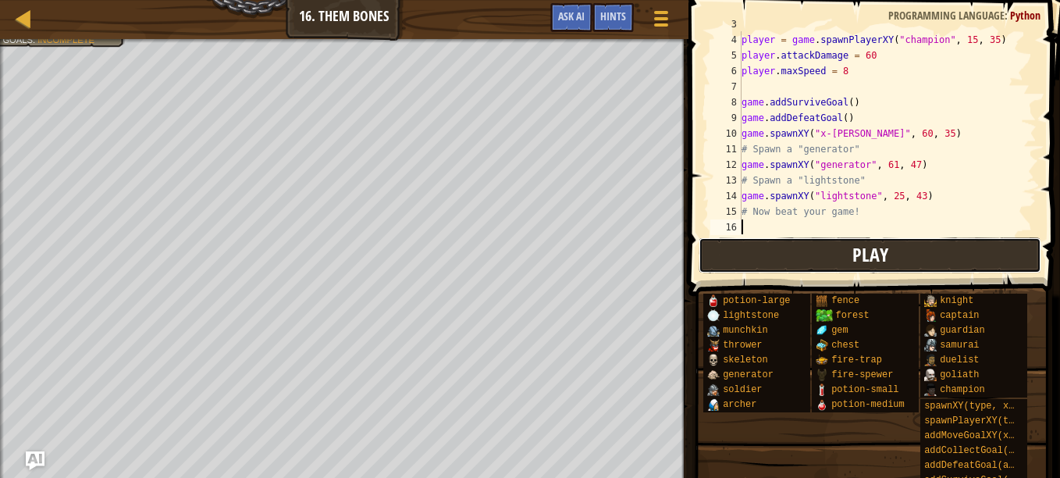
click at [760, 239] on button "Play" at bounding box center [870, 255] width 343 height 36
click at [759, 224] on div "player = game . spawnPlayerXY ( "champion" , 15 , 35 ) player . attackDamage = …" at bounding box center [881, 133] width 286 height 234
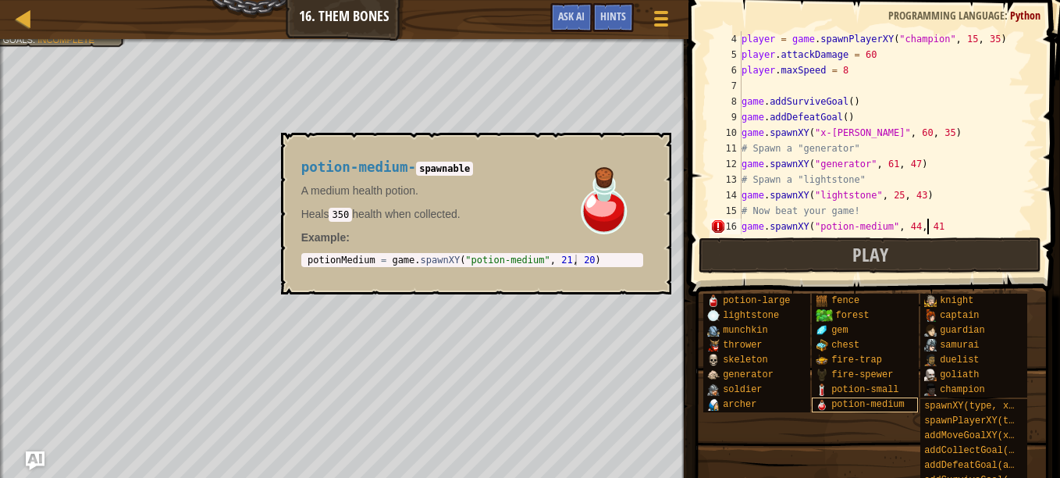
scroll to position [7, 15]
type textarea "game.spawnXY("potion-medium", 44, 41)"
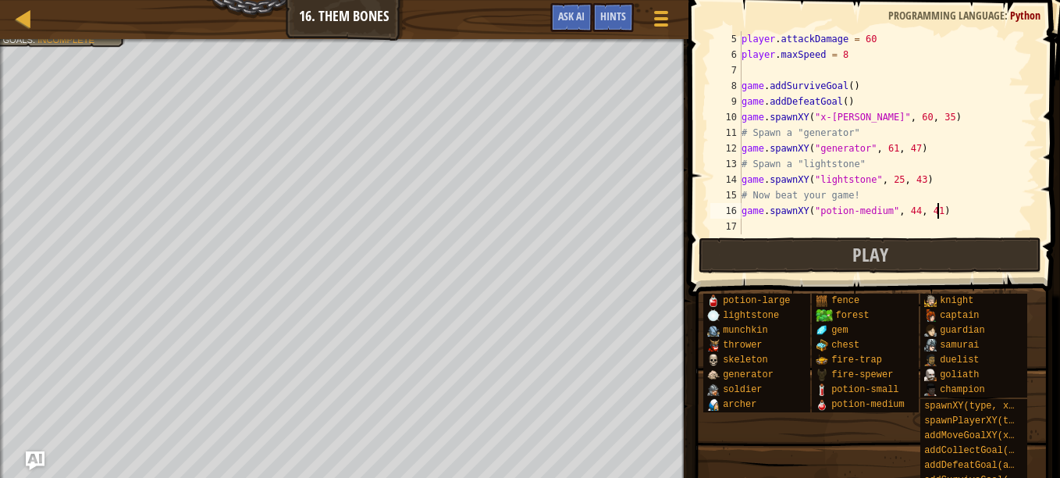
scroll to position [62, 0]
click at [745, 220] on div "player . attackDamage = 60 player . maxSpeed = 8 game . addSurviveGoal ( ) game…" at bounding box center [881, 148] width 286 height 234
click at [809, 227] on div "player . attackDamage = 60 player . maxSpeed = 8 game . addSurviveGoal ( ) game…" at bounding box center [881, 148] width 286 height 234
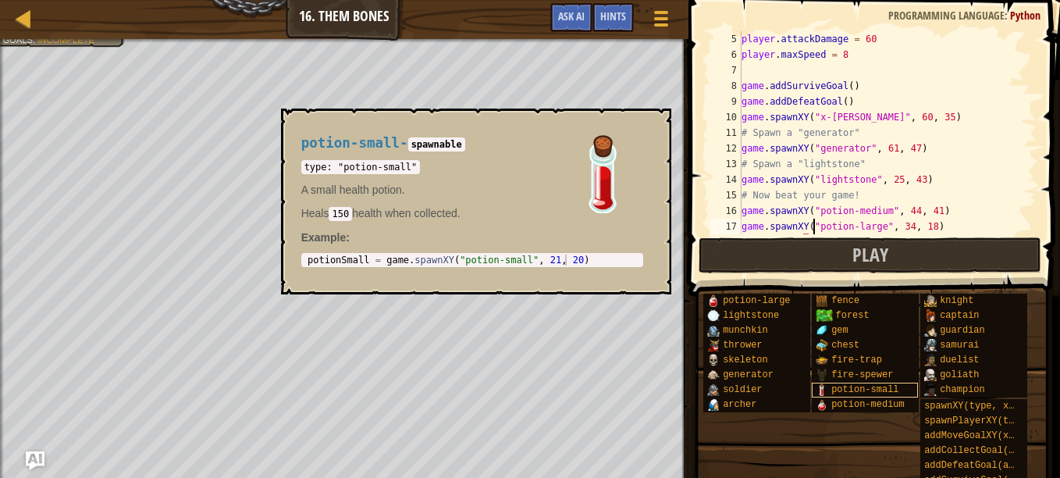
scroll to position [7, 5]
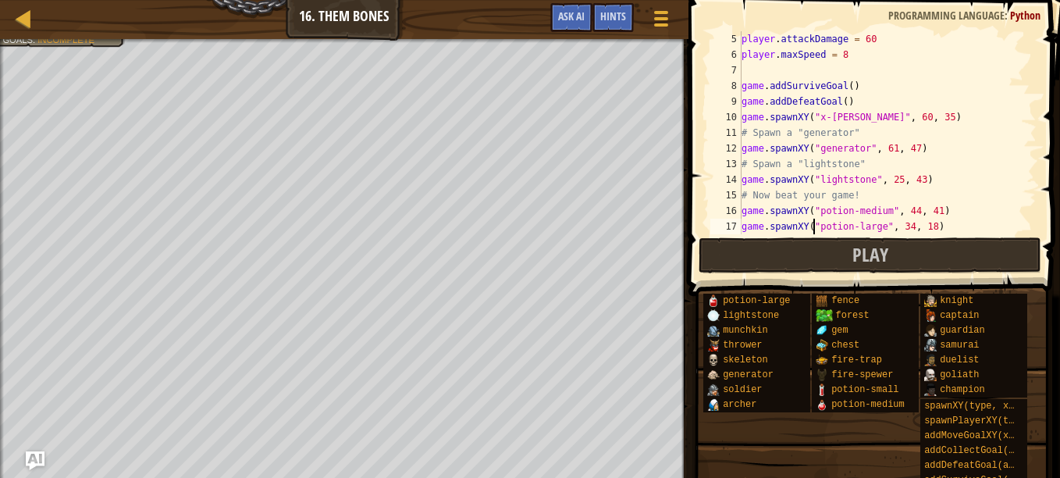
click at [958, 222] on div "player . attackDamage = 60 player . maxSpeed = 8 game . addSurviveGoal ( ) game…" at bounding box center [881, 148] width 286 height 234
click at [738, 241] on button "Play" at bounding box center [870, 255] width 343 height 36
click at [596, 16] on div "Hints" at bounding box center [612, 17] width 41 height 29
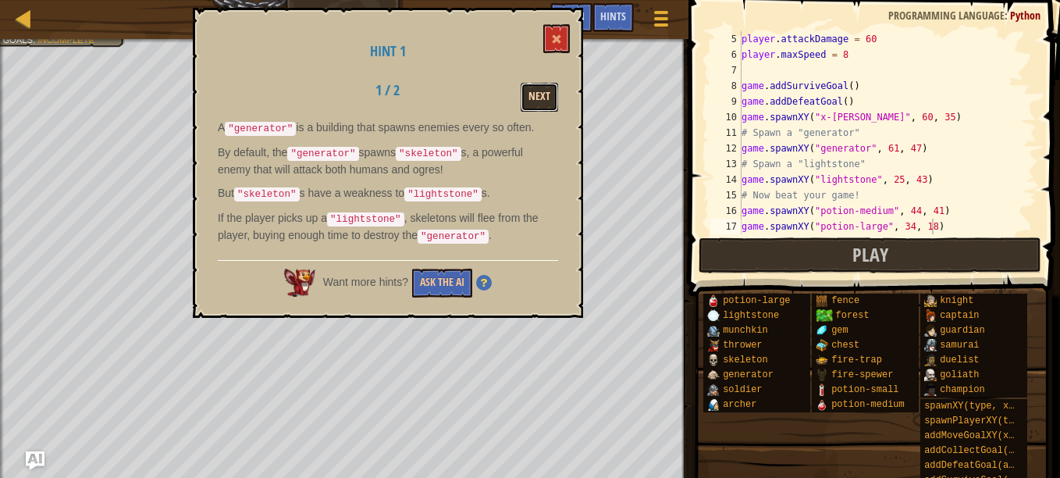
click at [550, 95] on button "Next" at bounding box center [539, 97] width 37 height 29
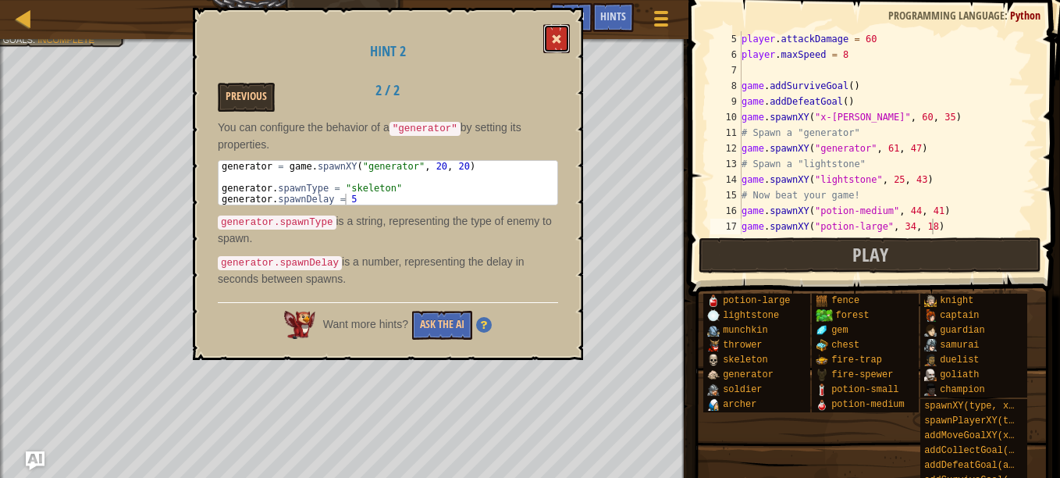
click at [553, 32] on button at bounding box center [556, 38] width 27 height 29
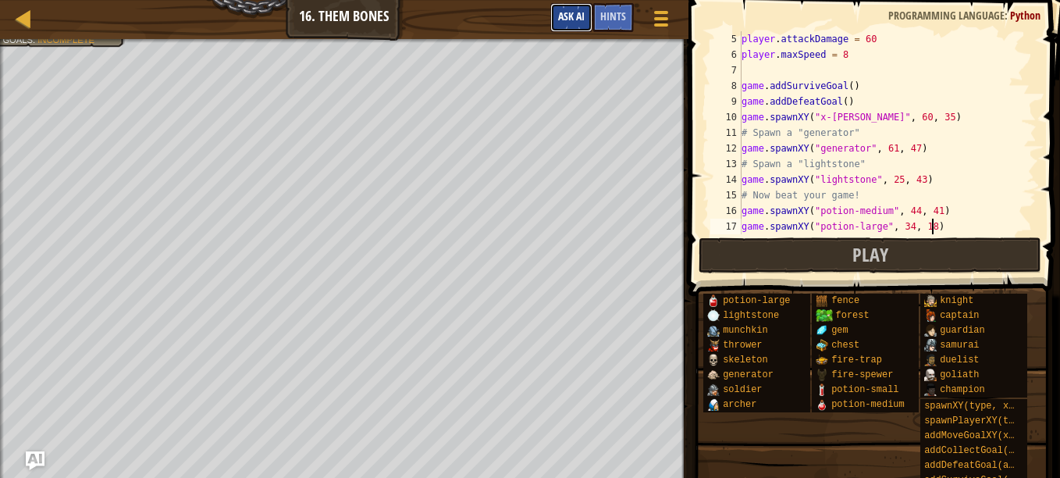
click at [569, 21] on span "Ask AI" at bounding box center [571, 16] width 27 height 15
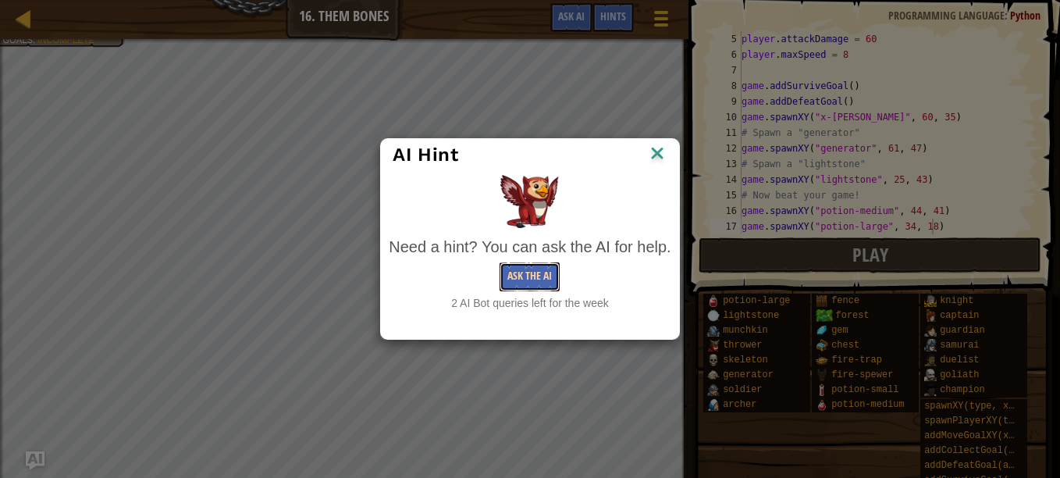
click at [512, 276] on button "Ask the AI" at bounding box center [530, 276] width 60 height 29
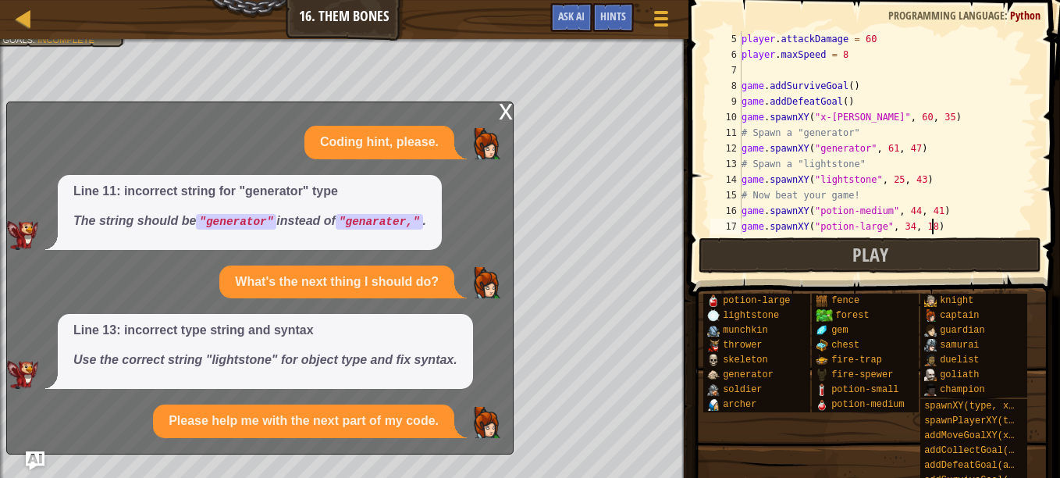
scroll to position [51, 0]
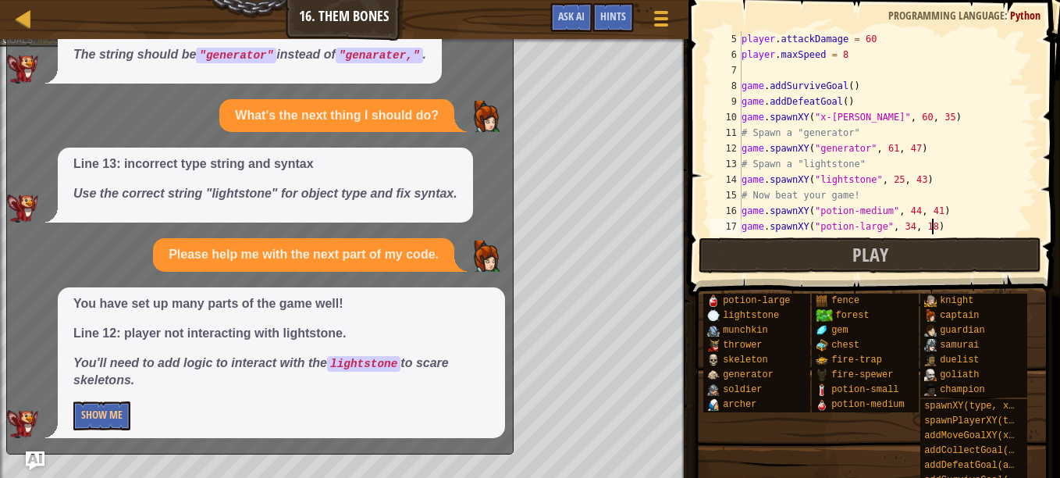
click at [947, 178] on div "player . attackDamage = 60 player . maxSpeed = 8 game . addSurviveGoal ( ) game…" at bounding box center [881, 148] width 286 height 234
click at [119, 404] on button "Show Me" at bounding box center [101, 415] width 57 height 29
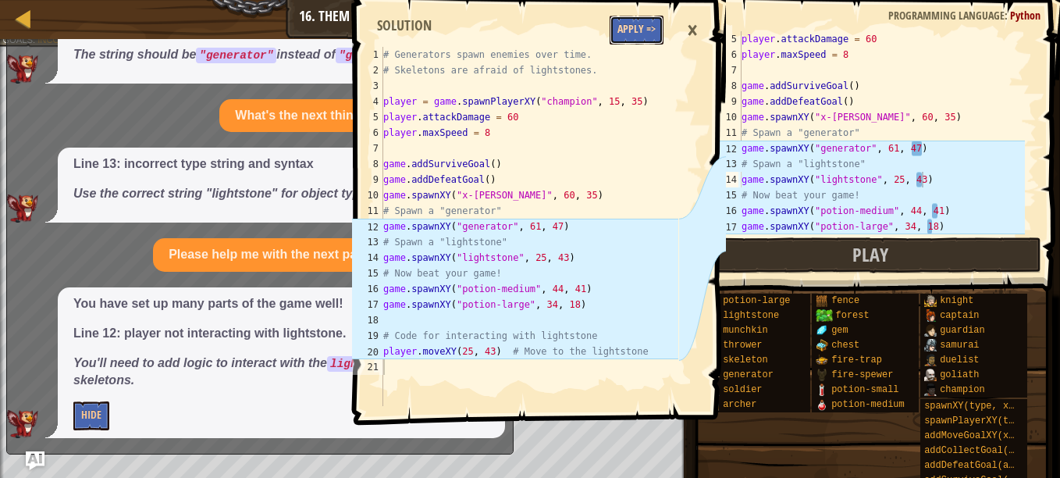
click at [629, 32] on button "Apply =>" at bounding box center [637, 30] width 54 height 29
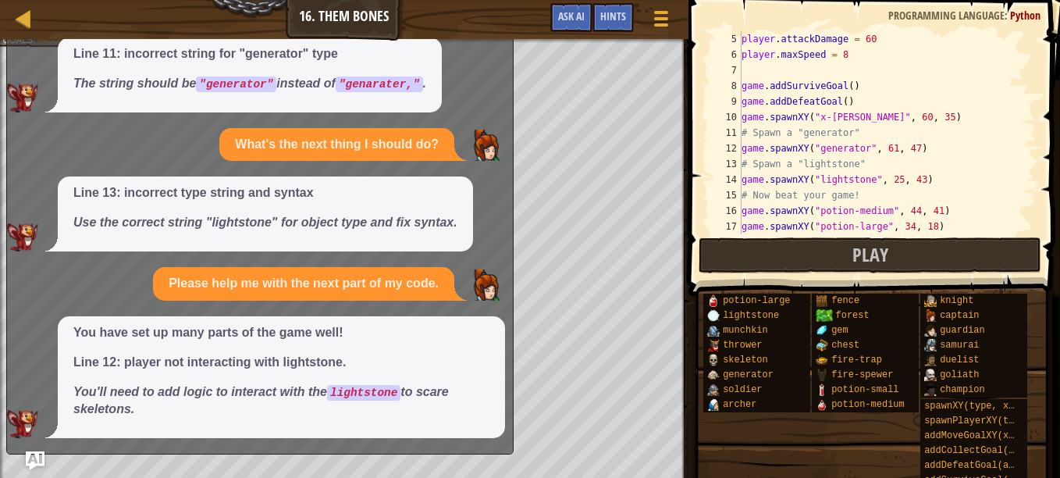
click at [395, 329] on p "You have set up many parts of the game well!" at bounding box center [281, 333] width 416 height 18
click at [36, 458] on img "Ask AI" at bounding box center [35, 460] width 20 height 20
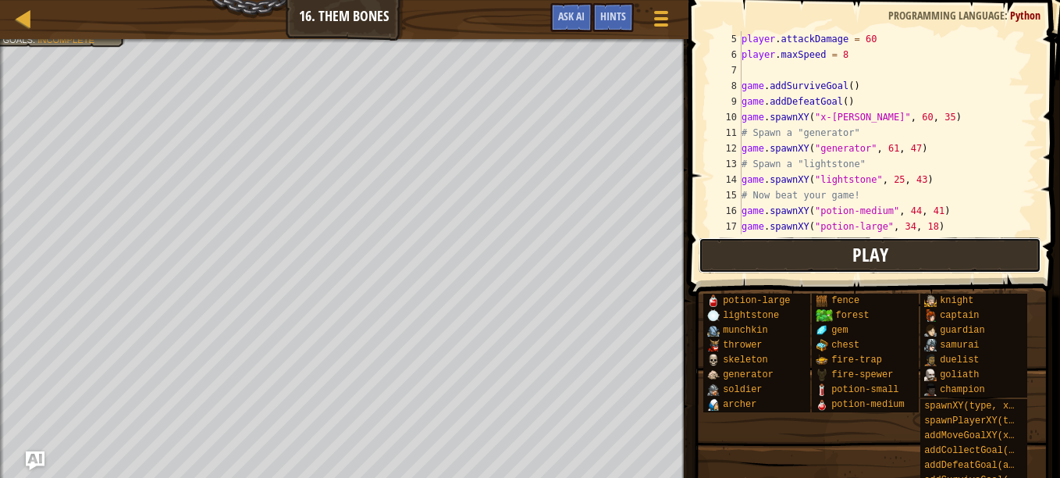
click at [705, 256] on button "Play" at bounding box center [870, 255] width 343 height 36
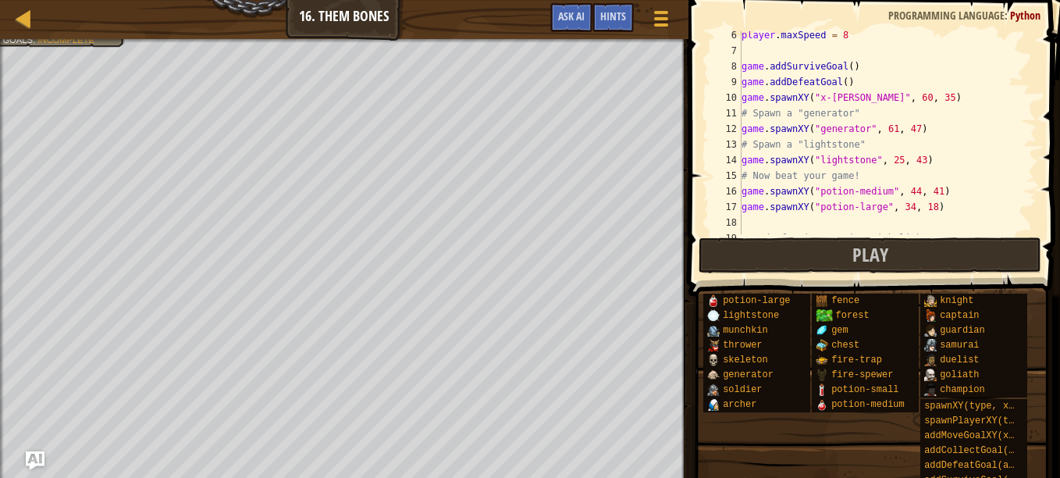
scroll to position [125, 0]
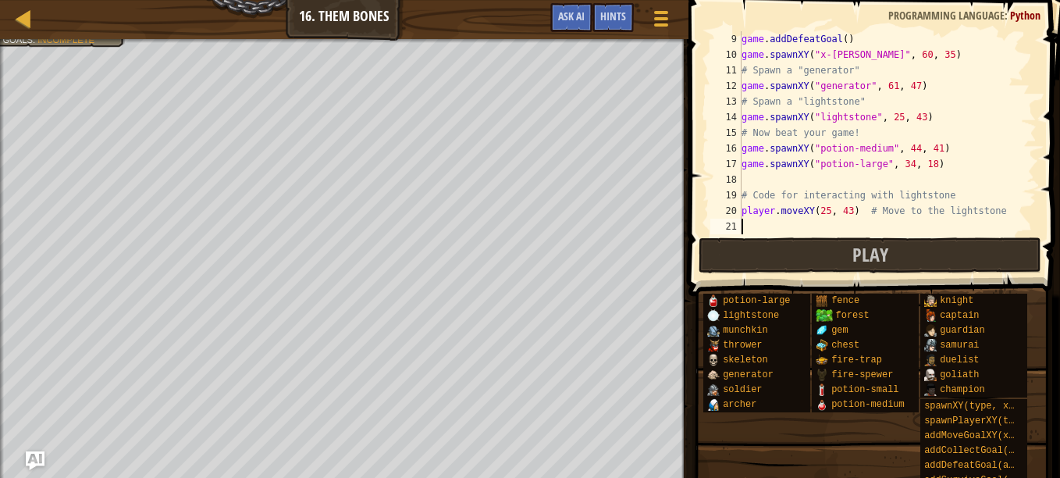
click at [749, 219] on div "game . addDefeatGoal ( ) game . spawnXY ( "x-[PERSON_NAME]" , 60 , 35 ) # Spawn…" at bounding box center [881, 148] width 286 height 234
click at [603, 19] on span "Hints" at bounding box center [613, 16] width 26 height 15
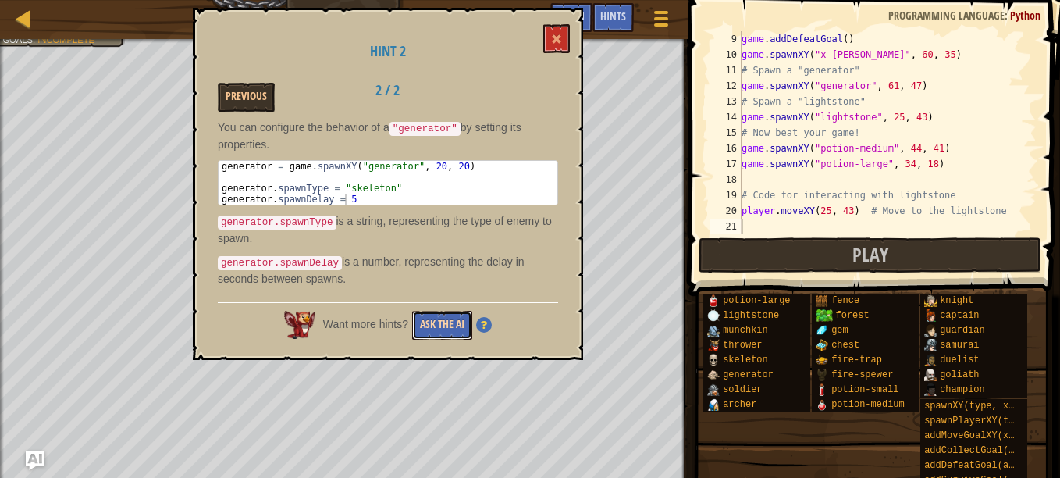
click at [454, 311] on button "Ask the AI" at bounding box center [442, 325] width 60 height 29
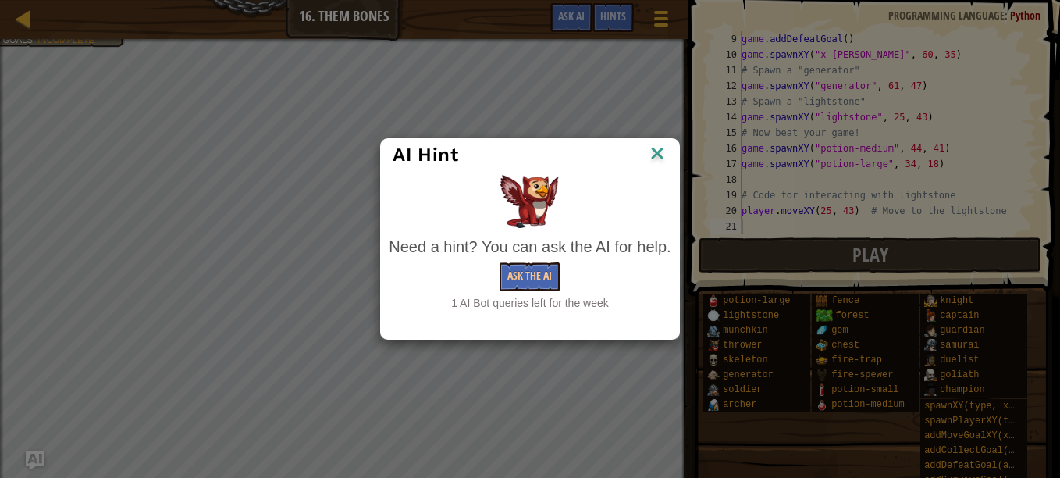
click at [521, 294] on div "Need a hint? You can ask the AI for help. Ask the AI 1 AI Bot queries left for …" at bounding box center [530, 273] width 282 height 75
click at [534, 283] on button "Ask the AI" at bounding box center [530, 276] width 60 height 29
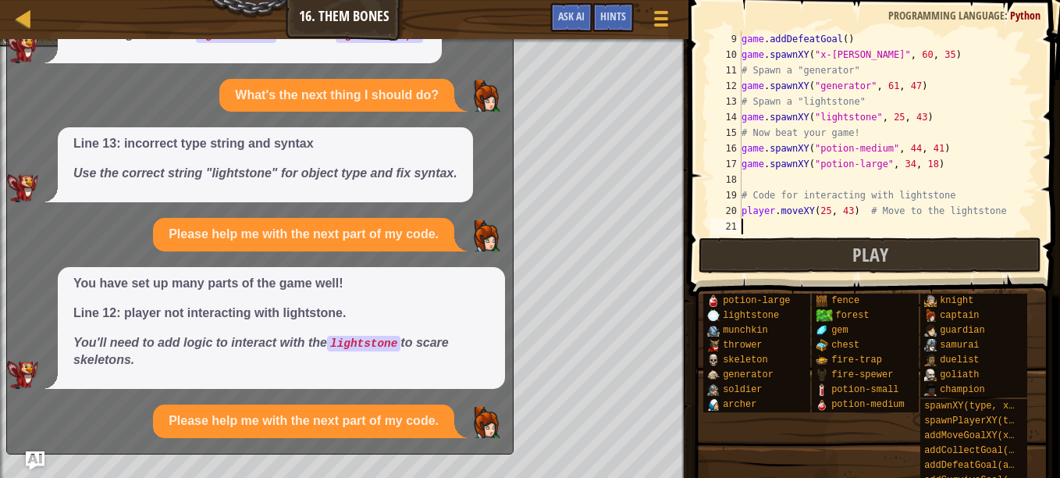
scroll to position [238, 0]
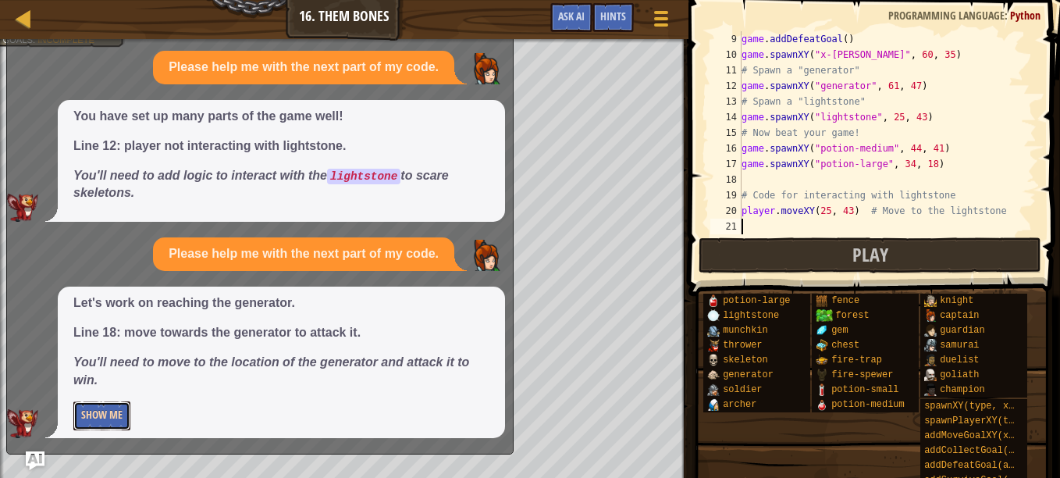
click at [100, 420] on button "Show Me" at bounding box center [101, 415] width 57 height 29
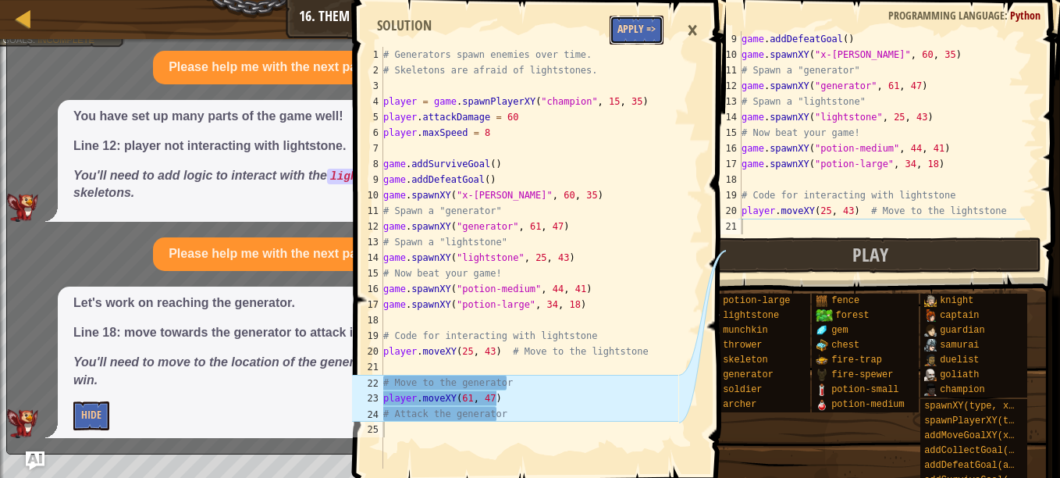
click at [623, 32] on button "Apply =>" at bounding box center [637, 30] width 54 height 29
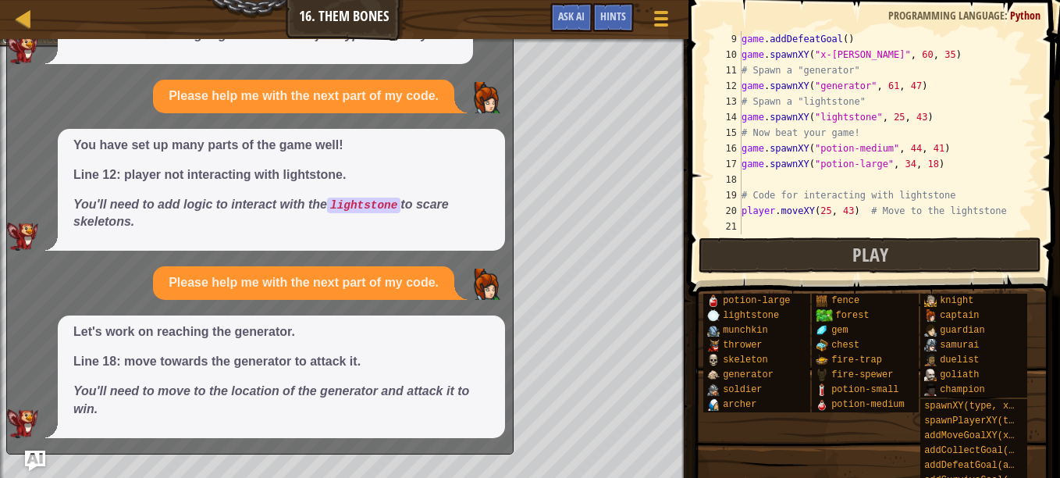
click at [34, 457] on img "Ask AI" at bounding box center [35, 460] width 20 height 20
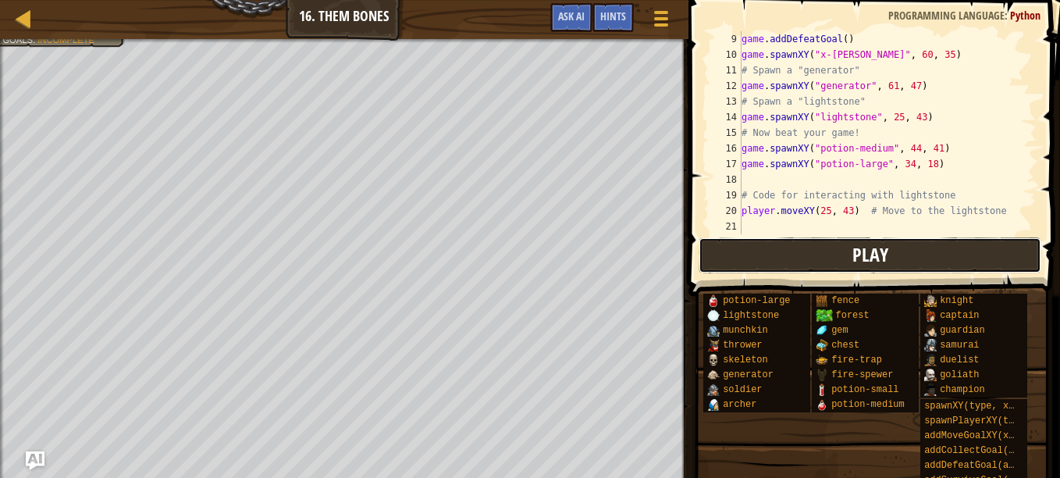
click at [741, 262] on button "Play" at bounding box center [870, 255] width 343 height 36
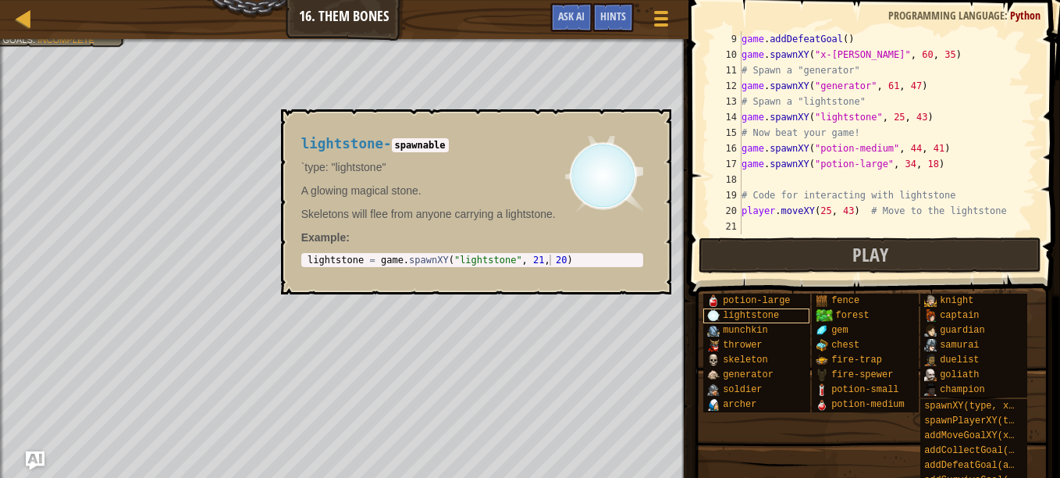
click at [781, 311] on div "lightstone" at bounding box center [756, 315] width 106 height 15
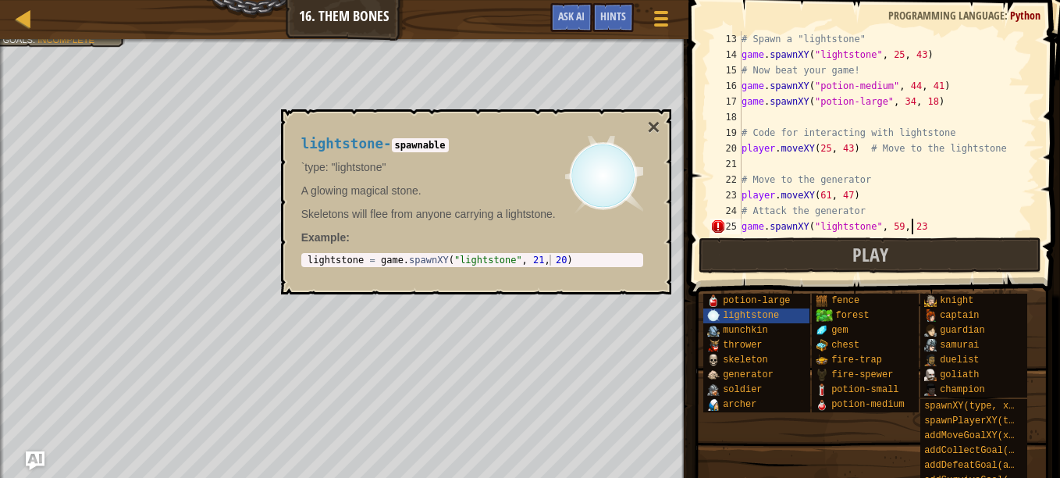
scroll to position [7, 13]
type textarea "game.spawnXY("lightstone", 59, 23)"
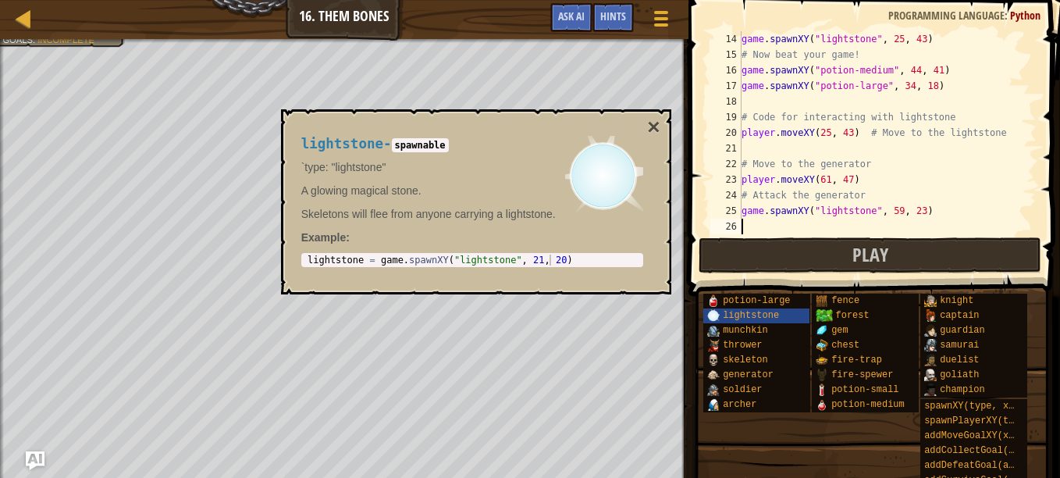
click at [751, 225] on div "game . spawnXY ( "lightstone" , 25 , 43 ) # Now beat your game! game . spawnXY …" at bounding box center [881, 148] width 286 height 234
type textarea "game.spawnXY("lightstone", 26, 24)"
click at [654, 126] on button "×" at bounding box center [653, 127] width 12 height 22
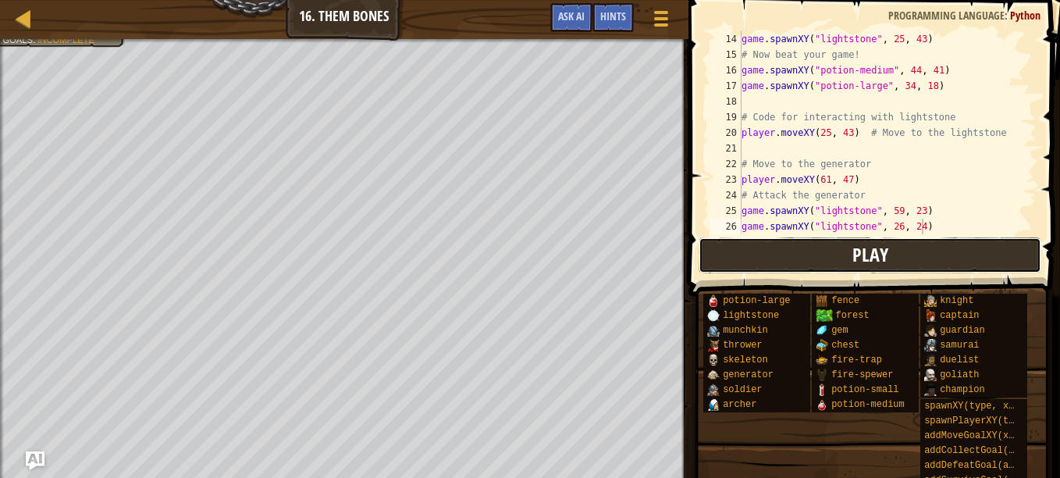
click at [809, 255] on button "Play" at bounding box center [870, 255] width 343 height 36
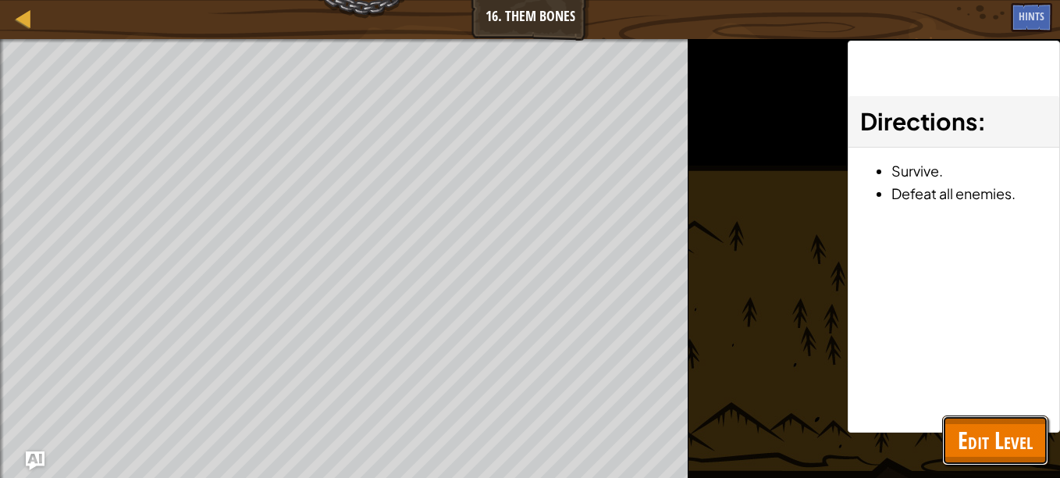
click at [977, 449] on span "Edit Level" at bounding box center [995, 440] width 75 height 32
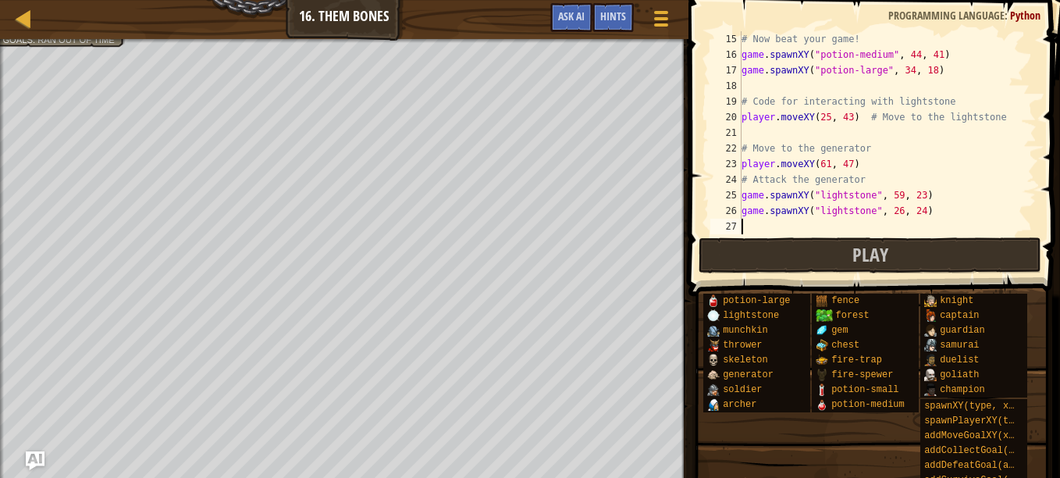
scroll to position [7, 0]
click at [760, 220] on div "# Now beat your game! game . spawnXY ( "potion-medium" , 44 , 41 ) game . spawn…" at bounding box center [881, 148] width 286 height 234
type textarea "game.spawnXY(potion-large", 44, 52)"
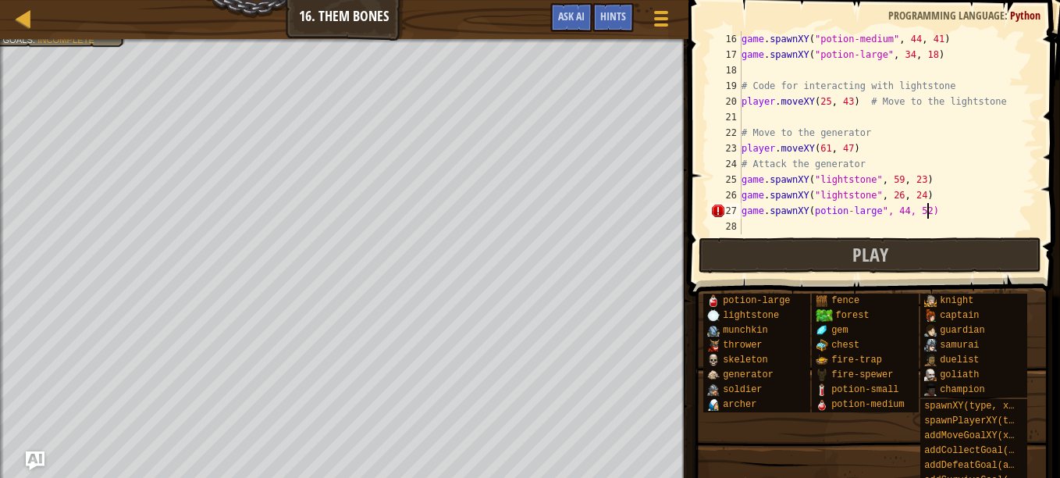
click at [759, 225] on div "game . spawnXY ( "potion-medium" , 44 , 41 ) game . spawnXY ( "potion-large" , …" at bounding box center [881, 148] width 286 height 234
click at [810, 210] on div "game . spawnXY ( "potion-medium" , 44 , 41 ) game . spawnXY ( "potion-large" , …" at bounding box center [881, 148] width 286 height 234
type textarea "game.spawnXY("potion-large", 44, 52)"
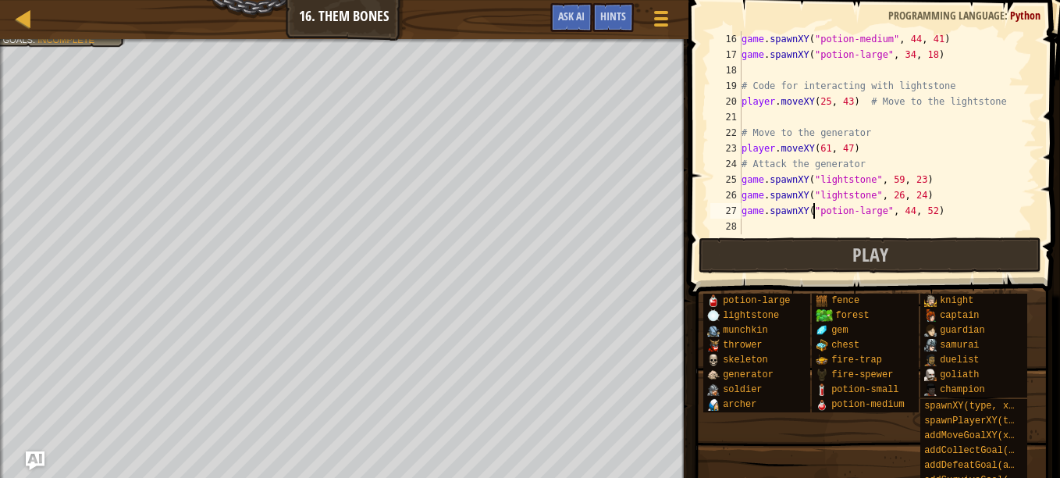
click at [751, 224] on div "game . spawnXY ( "potion-medium" , 44 , 41 ) game . spawnXY ( "potion-large" , …" at bounding box center [881, 148] width 286 height 234
type textarea "game.spawnXY("potion-large", 44, 19)"
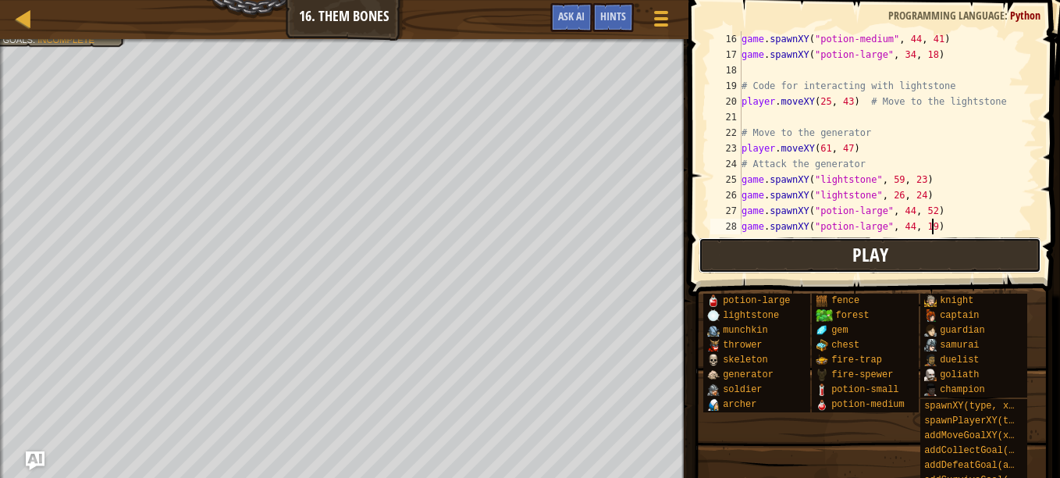
click at [849, 254] on button "Play" at bounding box center [870, 255] width 343 height 36
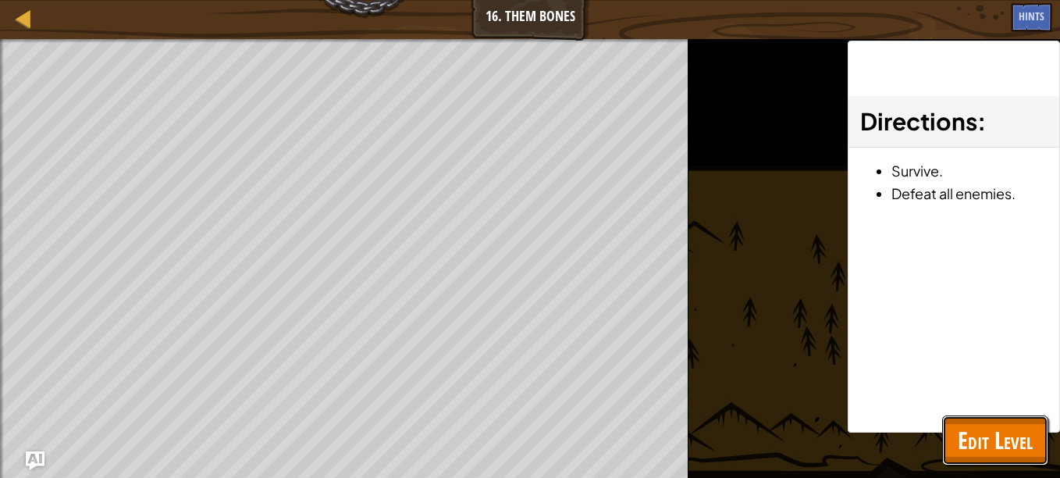
click at [962, 425] on span "Edit Level" at bounding box center [995, 440] width 75 height 32
